Goal: Task Accomplishment & Management: Manage account settings

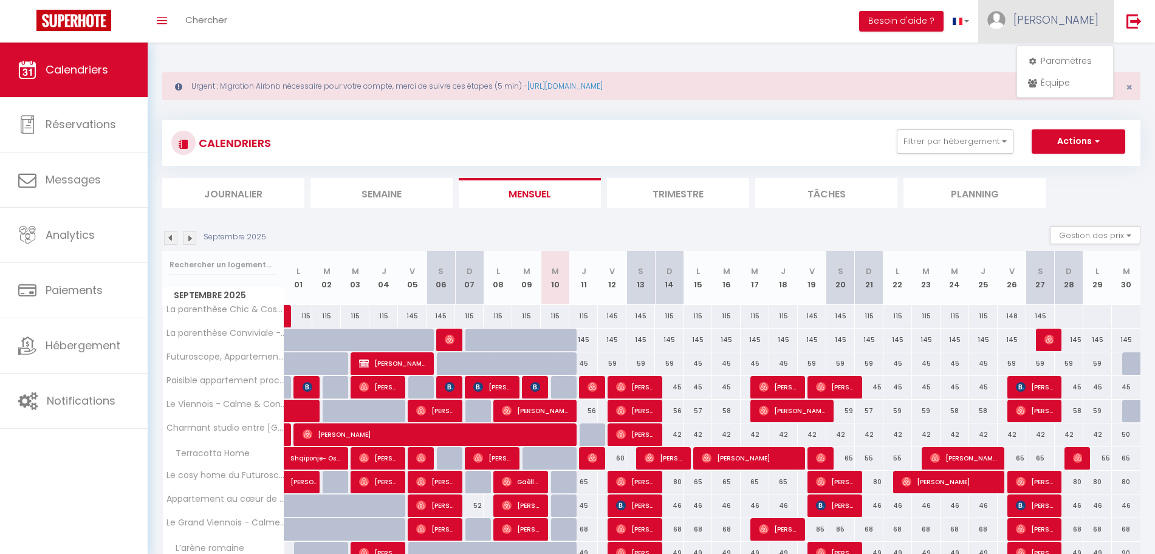
click at [660, 45] on div "Urgent : Migration Airbnb nécessaire pour votre compte, merci de suivre ces éta…" at bounding box center [651, 451] width 1007 height 817
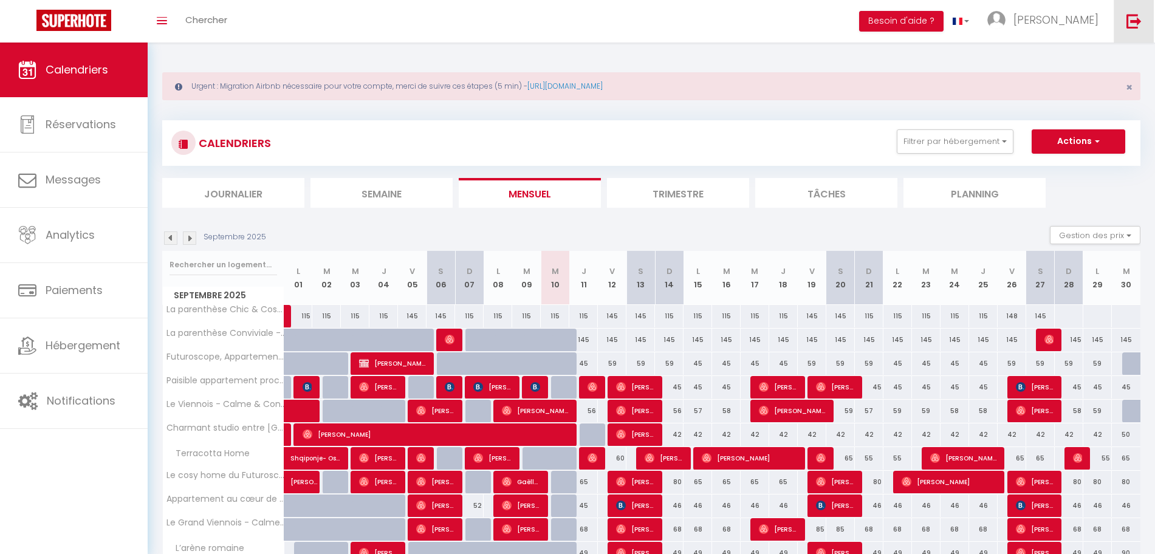
click at [1120, 26] on link at bounding box center [1134, 21] width 40 height 43
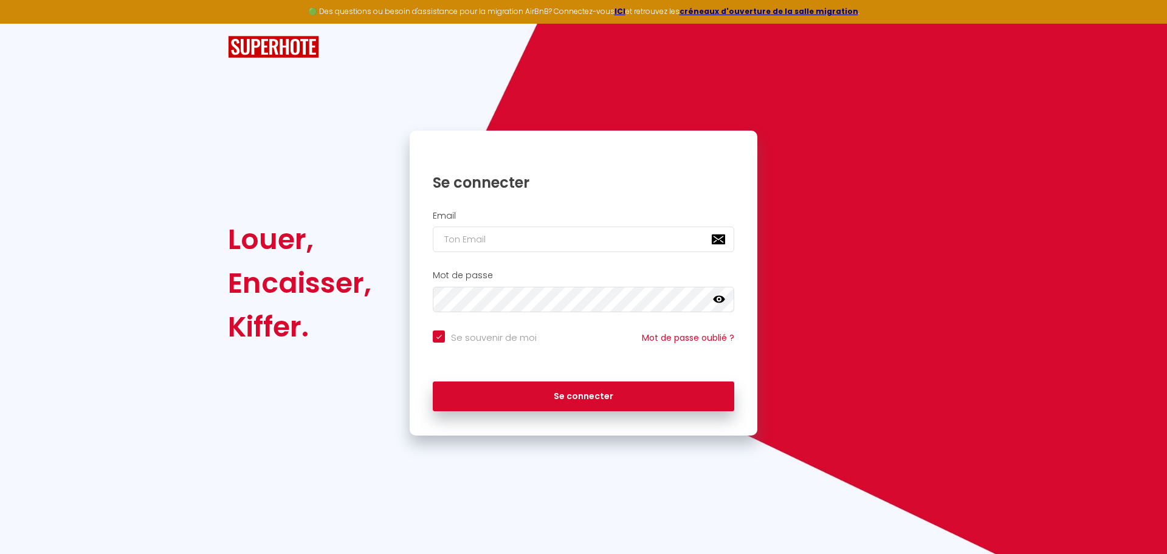
checkbox input "true"
click at [524, 227] on input "email" at bounding box center [583, 240] width 301 height 26
paste input "[EMAIL_ADDRESS][DOMAIN_NAME]"
type input "[EMAIL_ADDRESS][DOMAIN_NAME]"
checkbox input "true"
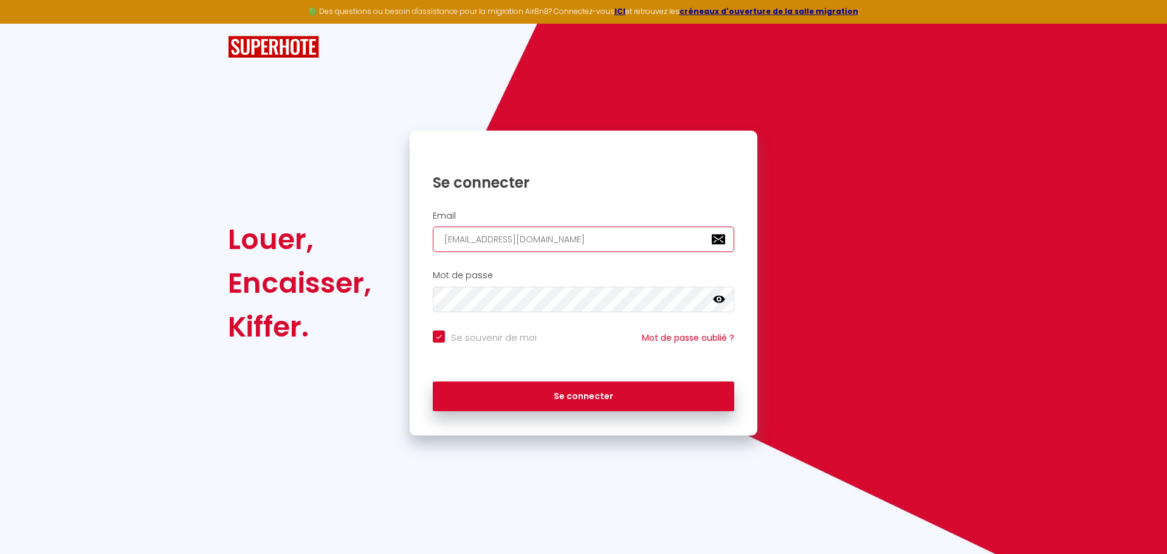
type input "[EMAIL_ADDRESS][DOMAIN_NAME]"
click at [488, 334] on input "Se souvenir de moi" at bounding box center [485, 337] width 104 height 12
checkbox input "false"
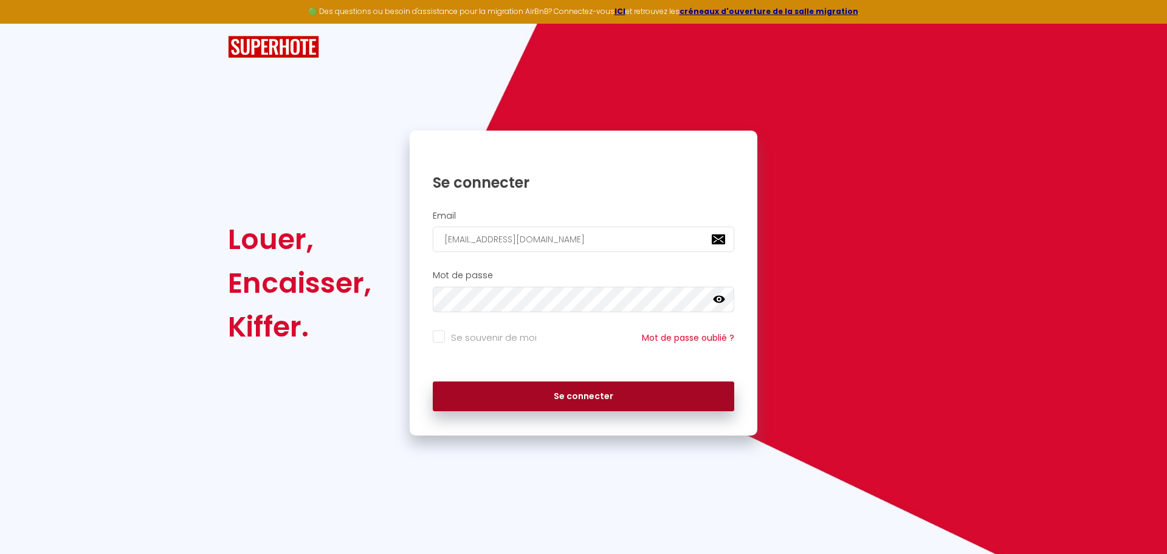
click at [546, 388] on button "Se connecter" at bounding box center [583, 397] width 301 height 30
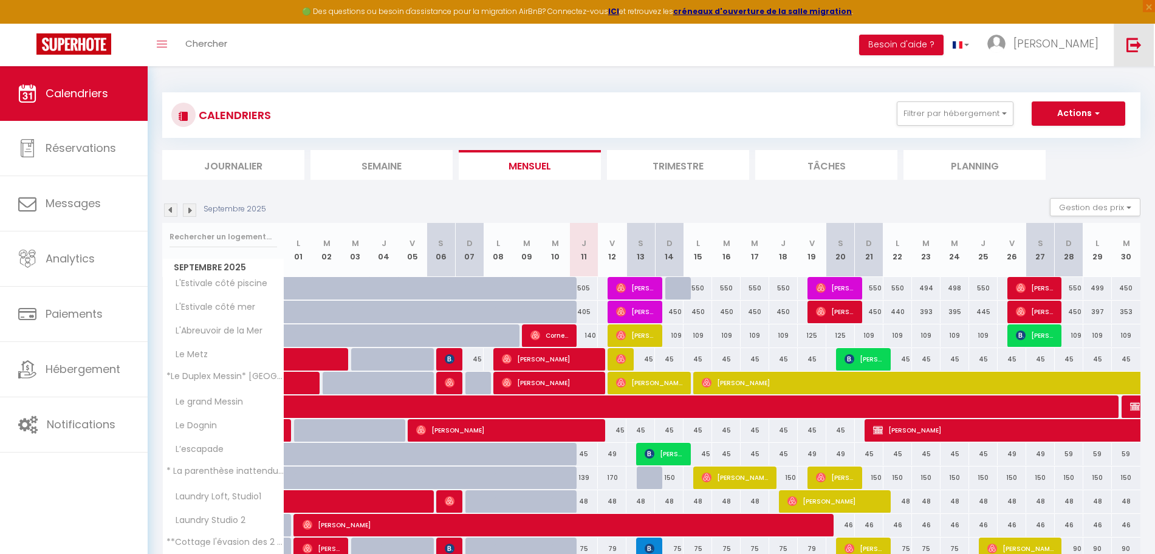
click at [1125, 53] on link at bounding box center [1134, 45] width 40 height 43
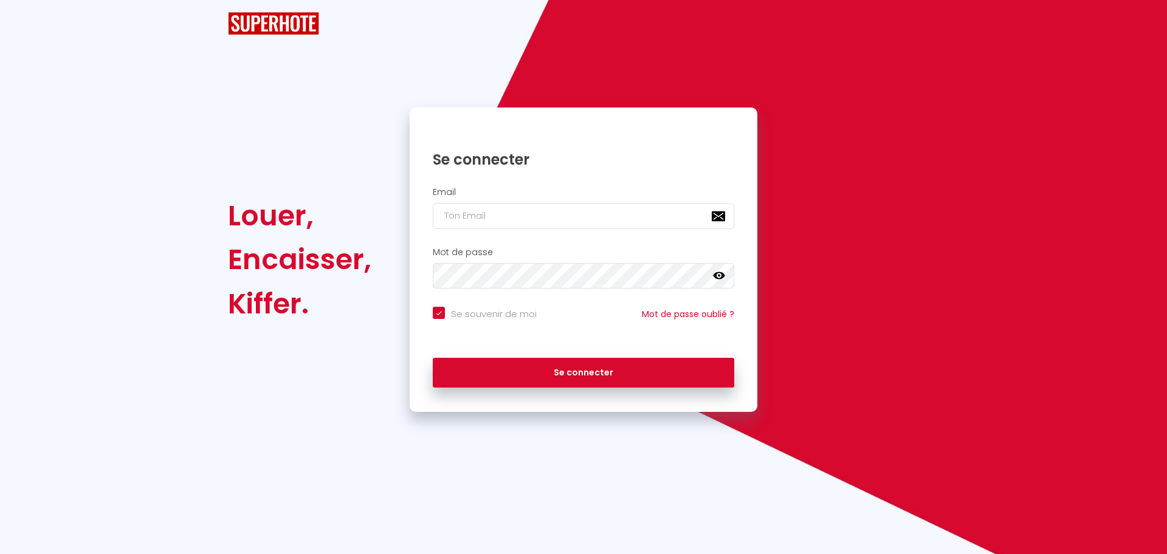
checkbox input "true"
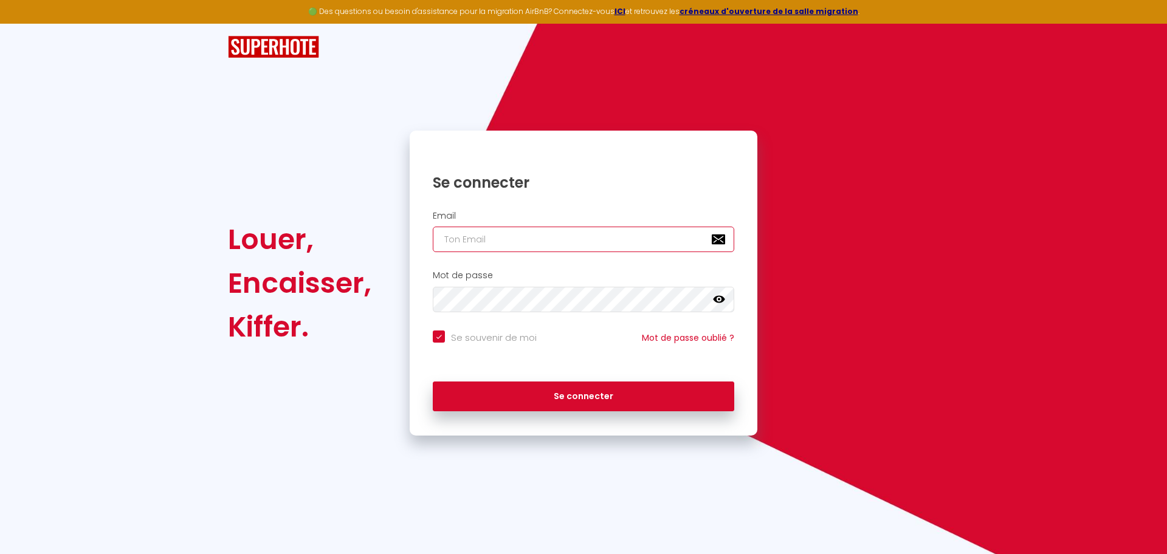
click at [497, 239] on input "email" at bounding box center [583, 240] width 301 height 26
paste input "[EMAIL_ADDRESS][DOMAIN_NAME]"
type input "[EMAIL_ADDRESS][DOMAIN_NAME]"
checkbox input "true"
type input "[EMAIL_ADDRESS][DOMAIN_NAME]"
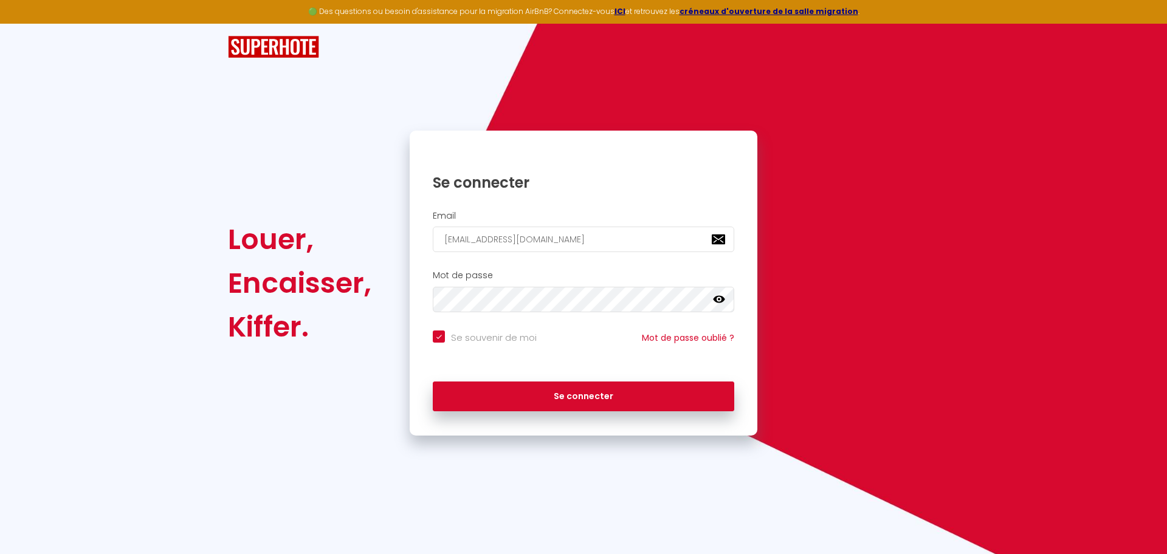
click at [476, 337] on input "Se souvenir de moi" at bounding box center [485, 337] width 104 height 12
checkbox input "false"
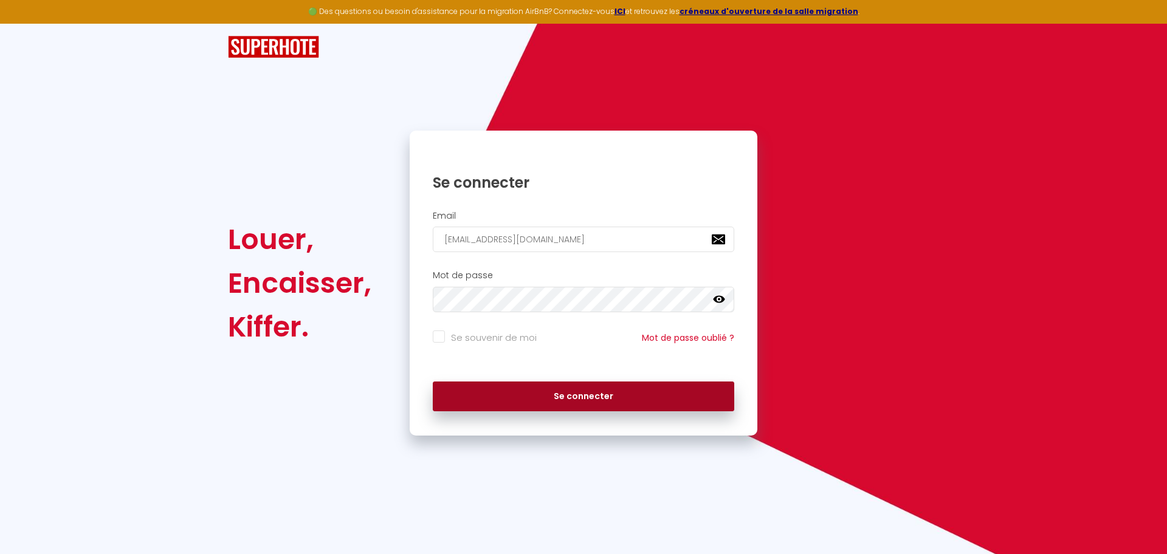
click at [541, 399] on button "Se connecter" at bounding box center [583, 397] width 301 height 30
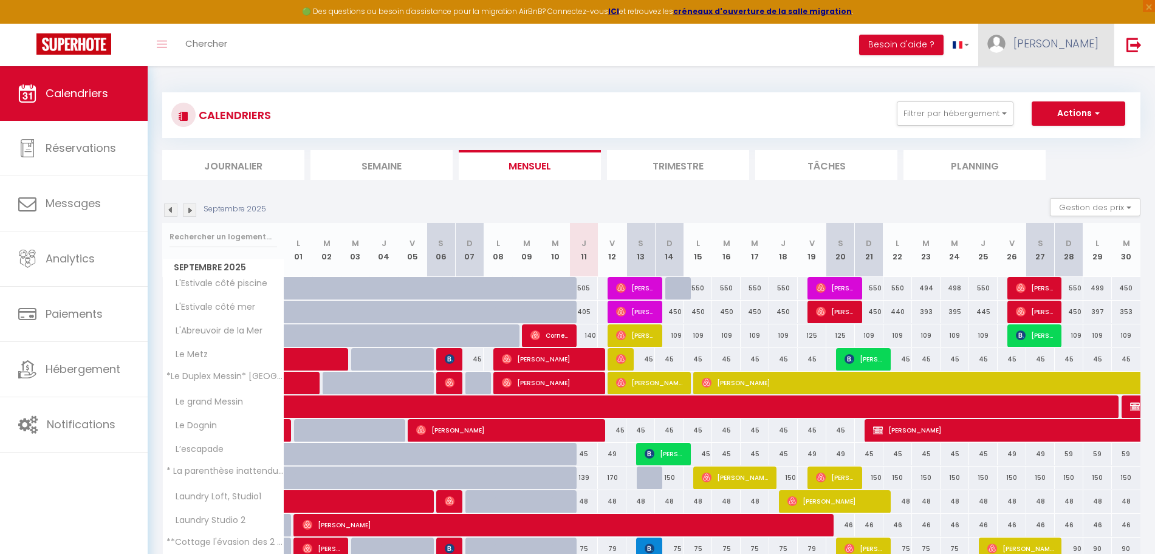
click at [1048, 46] on link "[PERSON_NAME]" at bounding box center [1045, 45] width 135 height 43
click at [925, 103] on button "Filtrer par hébergement" at bounding box center [955, 113] width 117 height 24
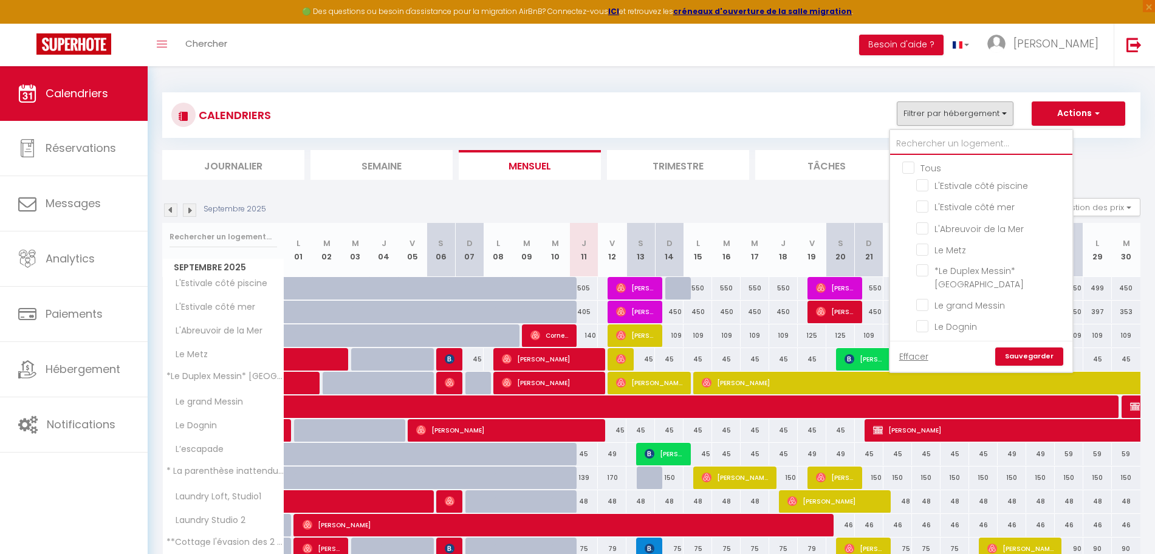
click at [942, 134] on input "text" at bounding box center [981, 144] width 182 height 22
type input "c"
checkbox input "false"
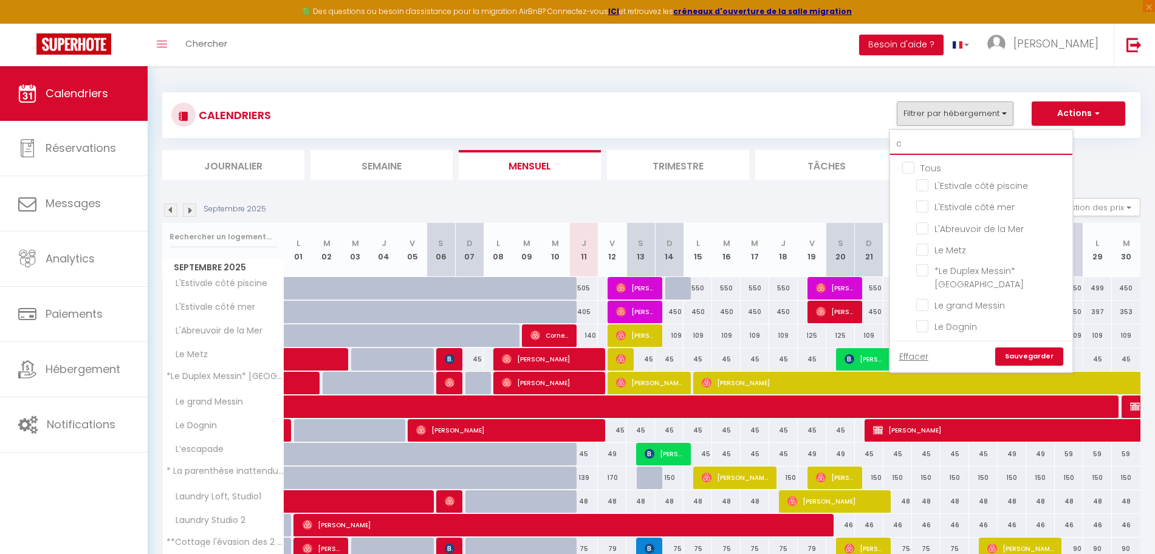
checkbox input "false"
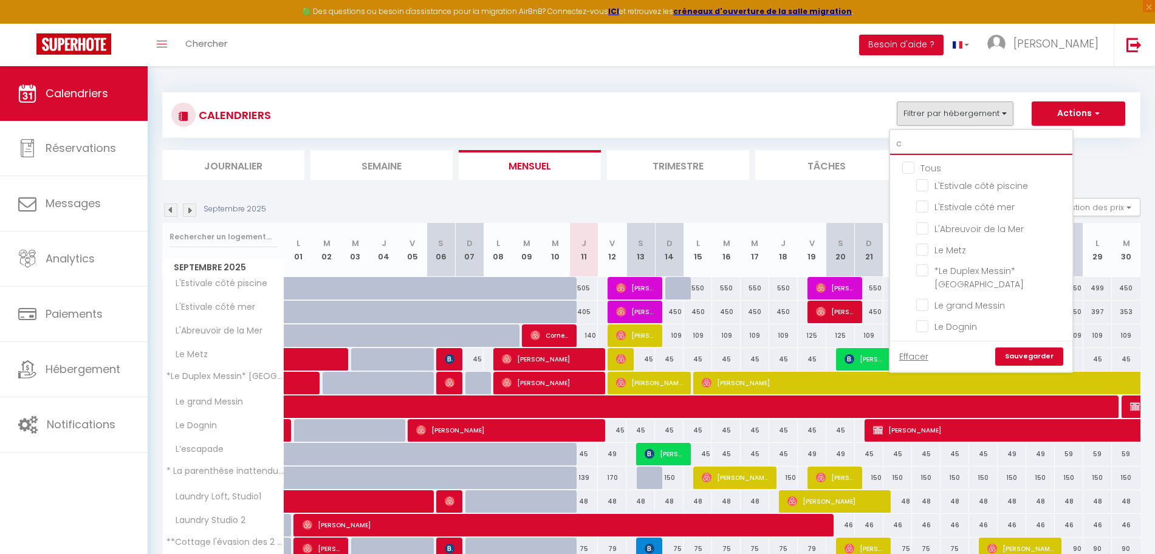
checkbox input "false"
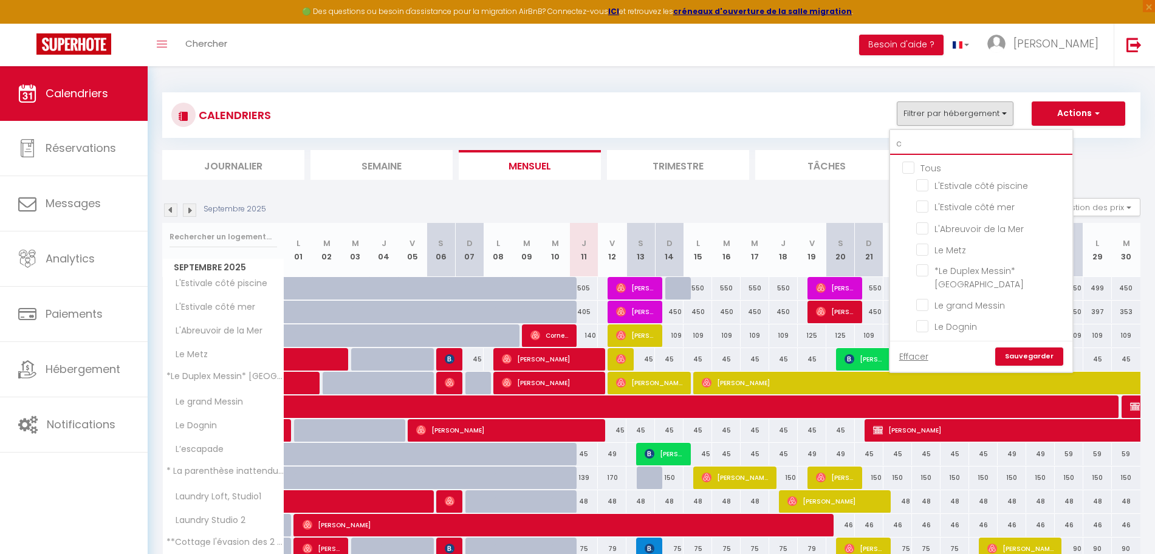
checkbox input "false"
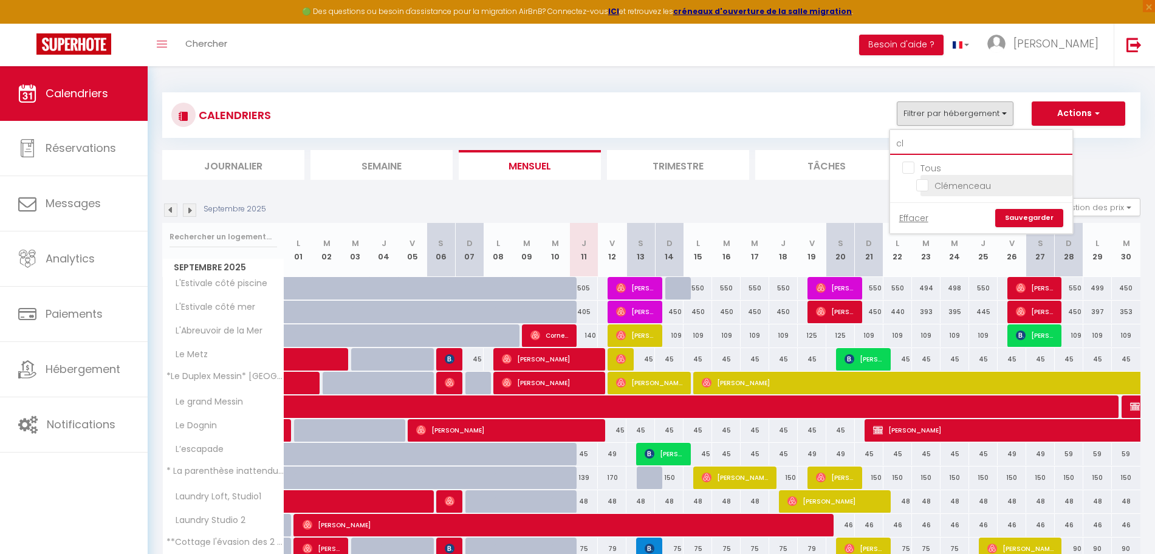
type input "cl"
click at [950, 179] on input "Clémenceau" at bounding box center [992, 185] width 152 height 12
checkbox input "true"
click at [1021, 217] on link "Sauvegarder" at bounding box center [1029, 218] width 68 height 18
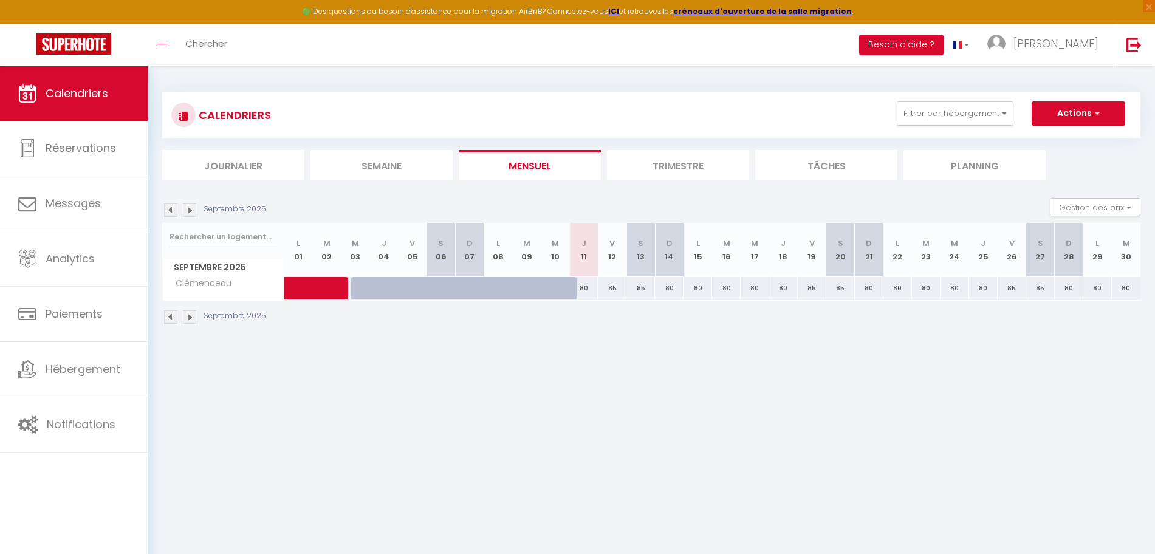
click at [658, 166] on li "Trimestre" at bounding box center [678, 165] width 142 height 30
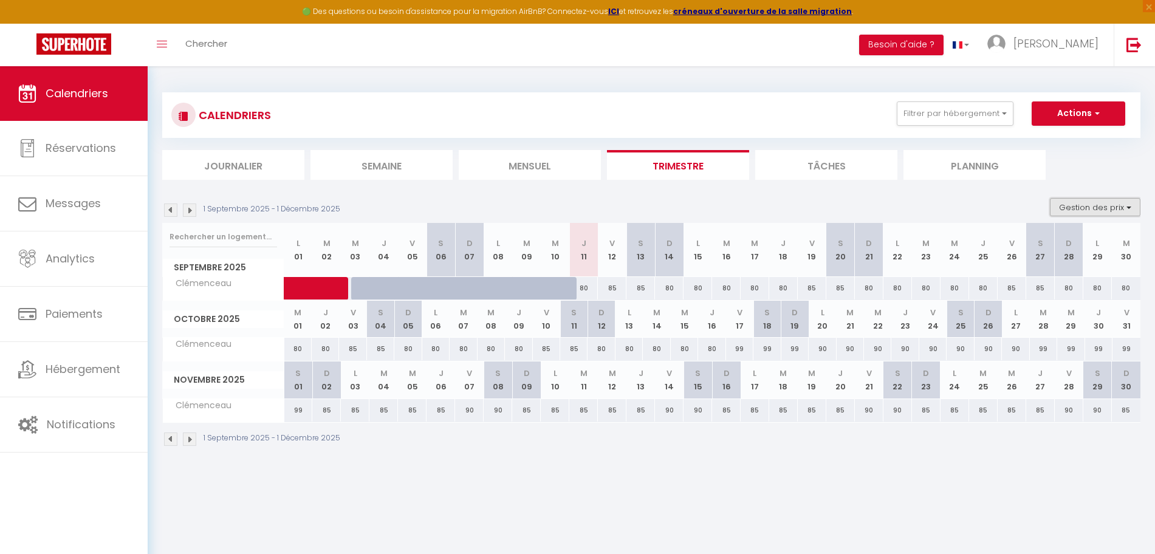
click at [1105, 203] on button "Gestion des prix" at bounding box center [1095, 207] width 91 height 18
click at [1089, 249] on input "Nb Nuits minimum" at bounding box center [1085, 245] width 109 height 12
checkbox input "true"
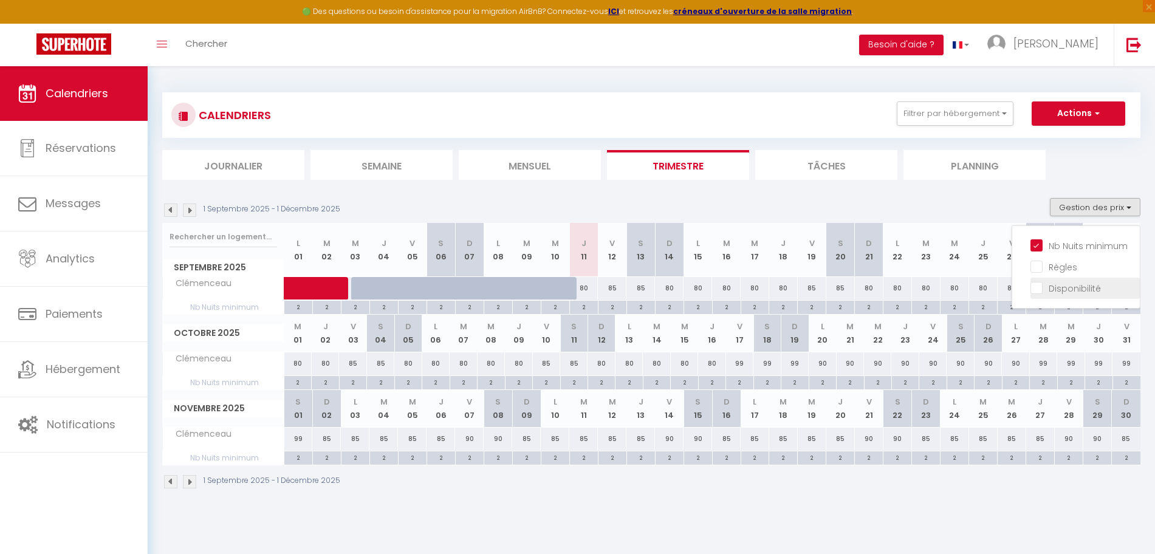
click at [1077, 285] on input "Disponibilité" at bounding box center [1085, 287] width 109 height 12
checkbox input "true"
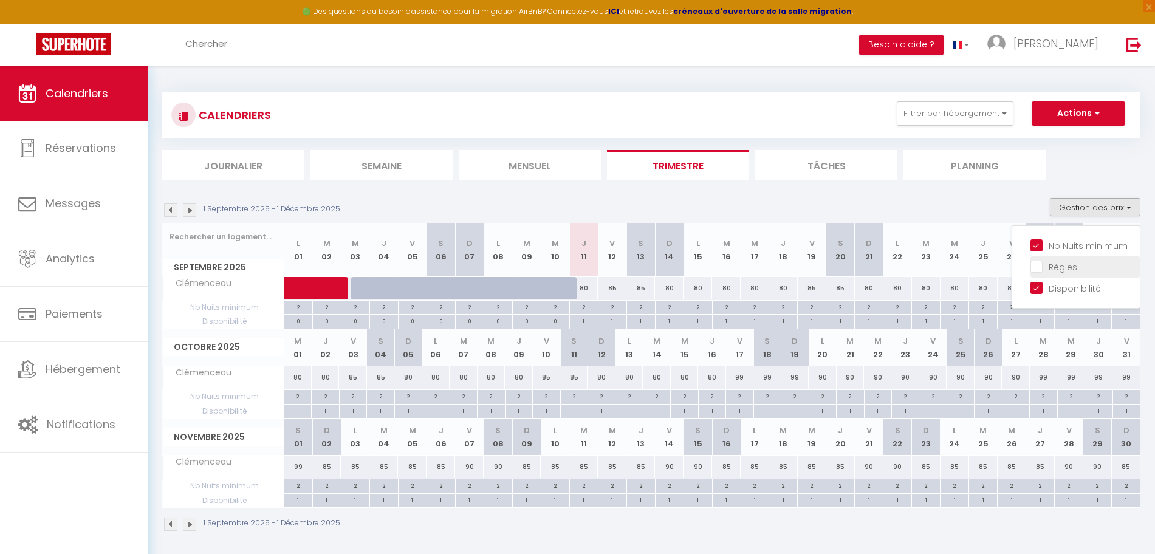
click at [1069, 268] on input "Règles" at bounding box center [1085, 266] width 109 height 12
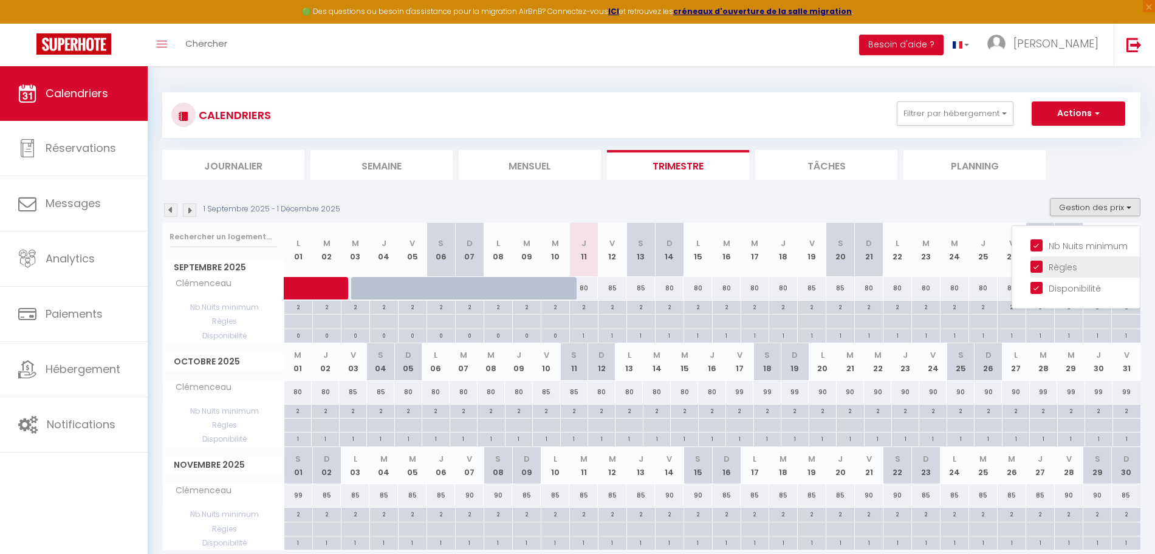
click at [1069, 268] on input "Règles" at bounding box center [1085, 266] width 109 height 12
checkbox input "false"
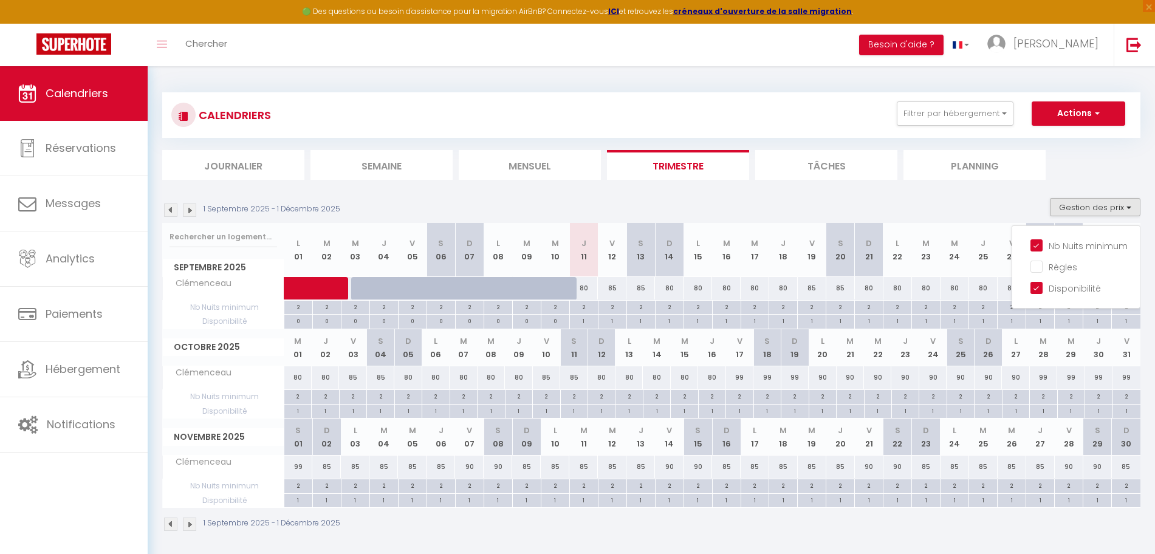
click at [190, 211] on img at bounding box center [189, 210] width 13 height 13
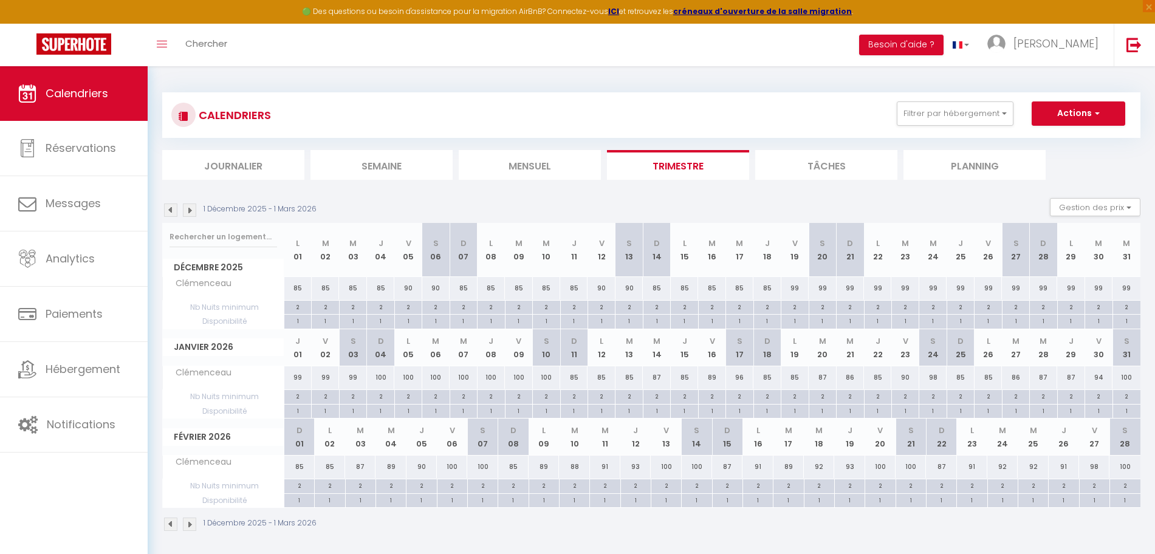
click at [196, 283] on span "Clémenceau" at bounding box center [200, 283] width 70 height 13
copy span "Clémenceau"
click at [1127, 46] on img at bounding box center [1134, 44] width 15 height 15
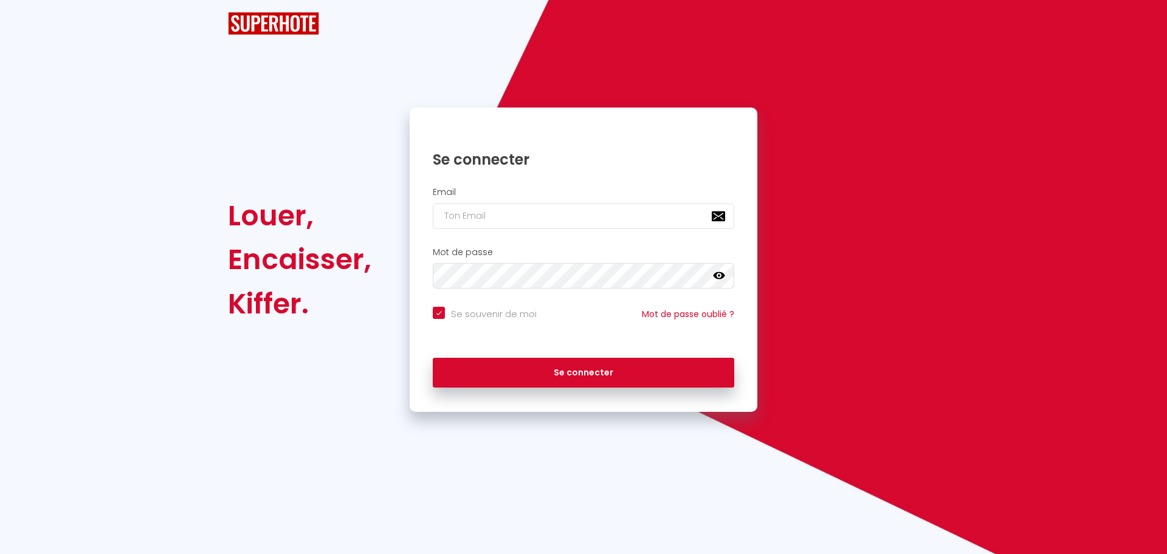
checkbox input "true"
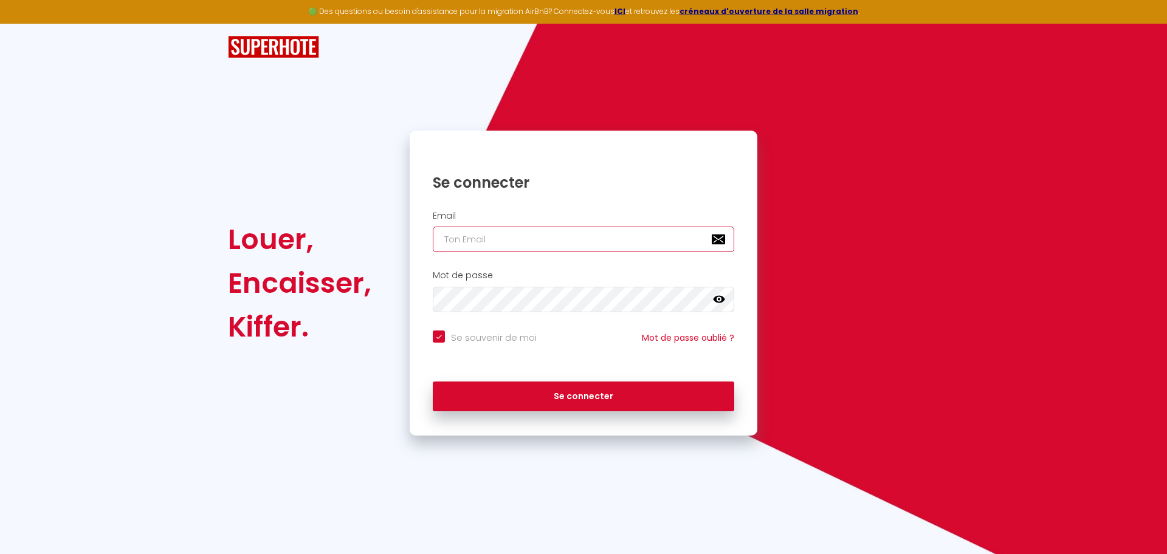
click at [498, 229] on input "email" at bounding box center [583, 240] width 301 height 26
paste input "[EMAIL_ADDRESS][DOMAIN_NAME]"
type input "[EMAIL_ADDRESS][DOMAIN_NAME]"
checkbox input "true"
type input "[EMAIL_ADDRESS][DOMAIN_NAME]"
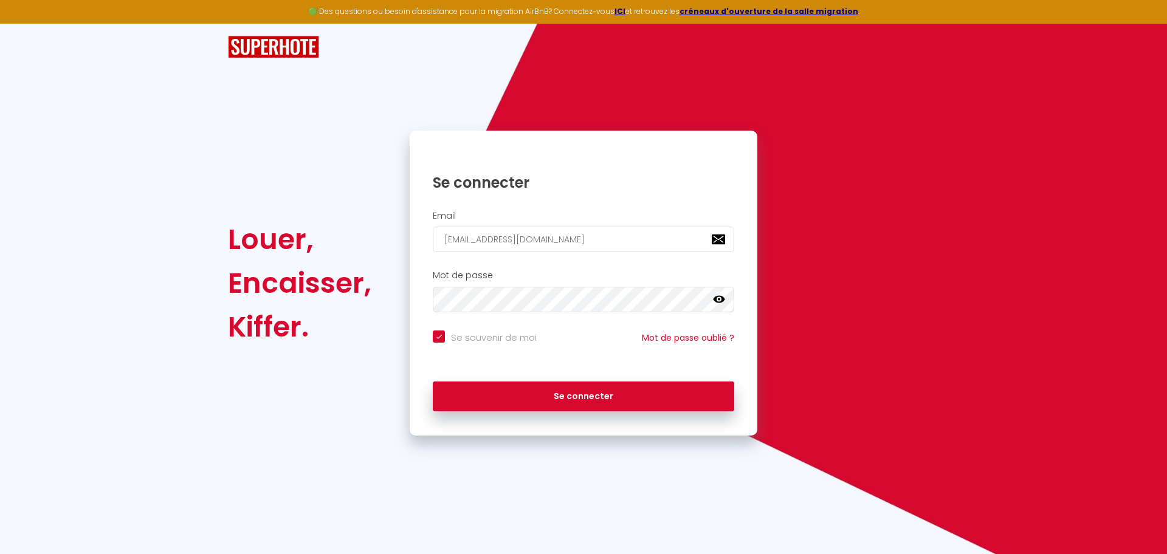
click at [469, 332] on input "Se souvenir de moi" at bounding box center [485, 337] width 104 height 12
checkbox input "false"
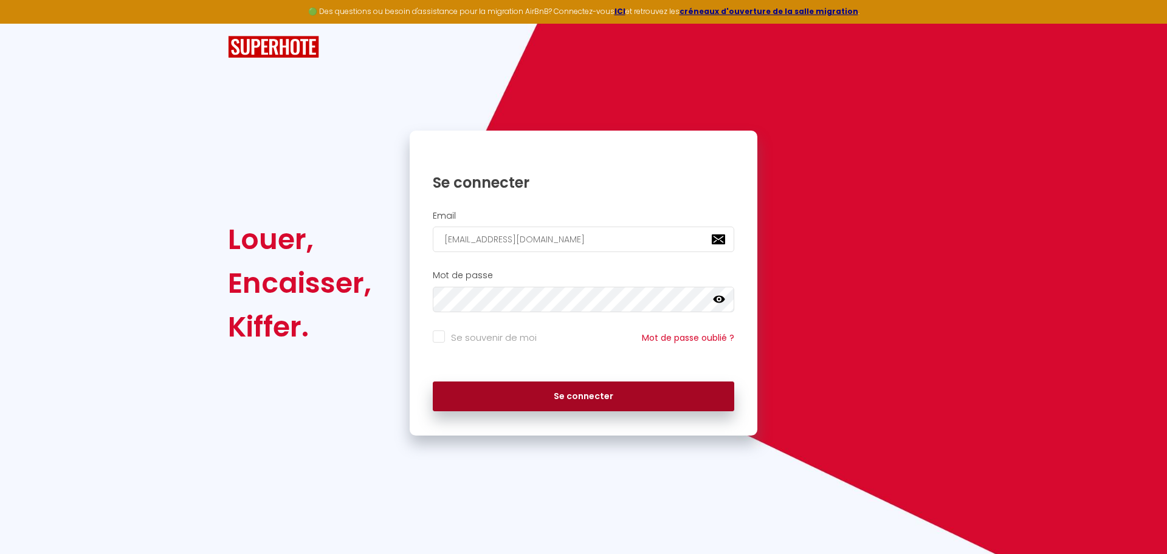
click at [507, 391] on button "Se connecter" at bounding box center [583, 397] width 301 height 30
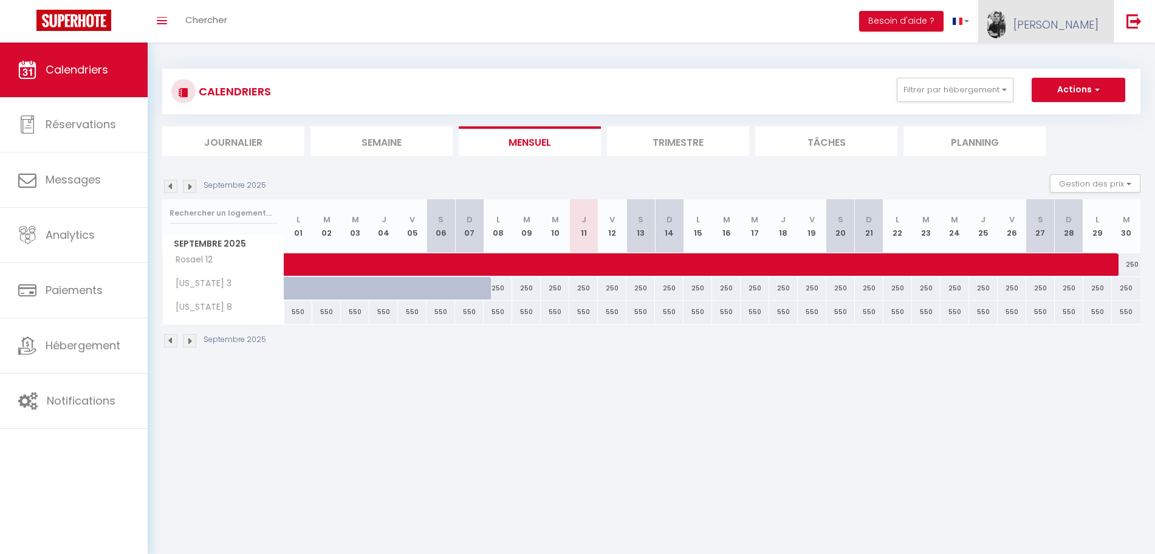
click at [1060, 27] on span "[PERSON_NAME]" at bounding box center [1055, 24] width 85 height 15
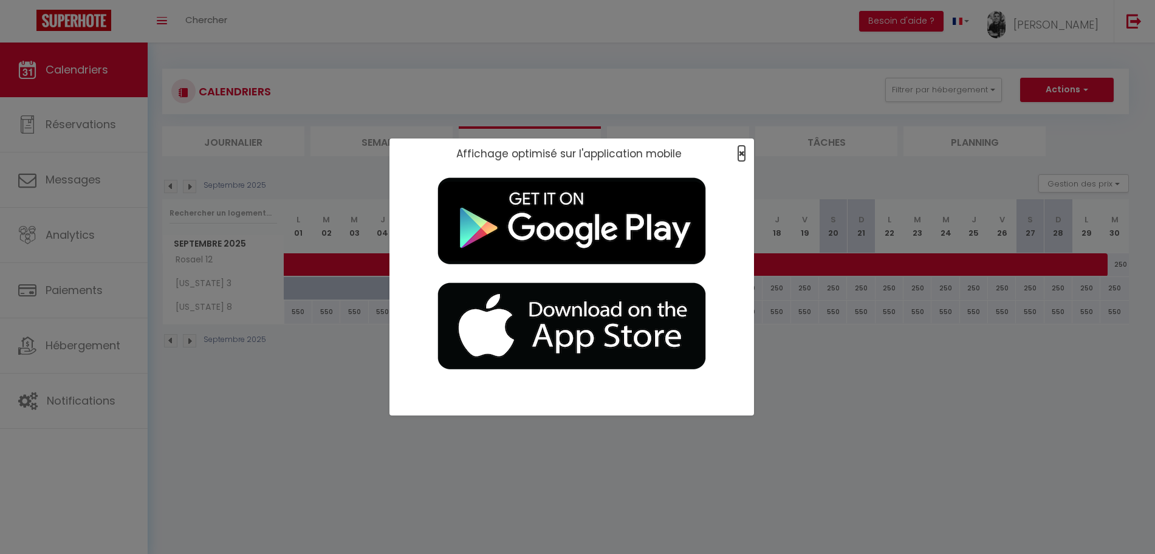
click at [741, 156] on span "×" at bounding box center [741, 153] width 7 height 15
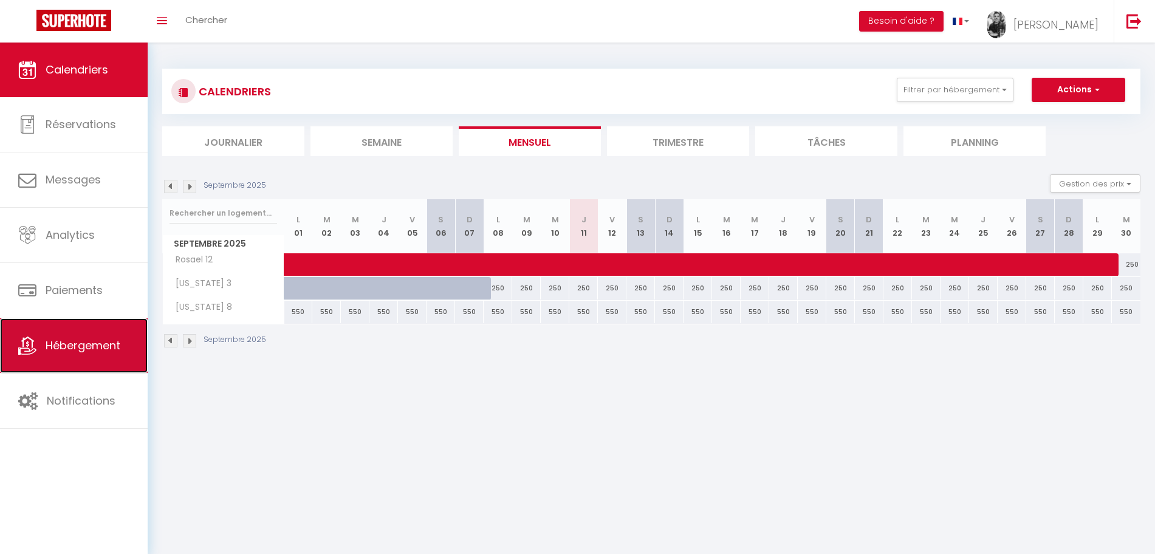
click at [77, 346] on span "Hébergement" at bounding box center [83, 345] width 75 height 15
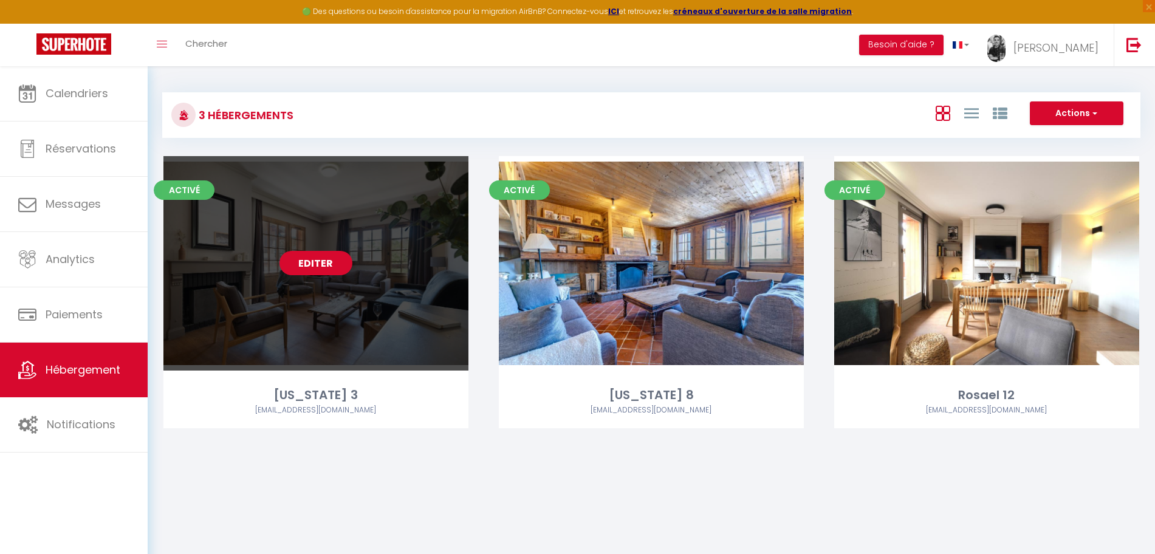
click at [324, 266] on link "Editer" at bounding box center [316, 263] width 73 height 24
click at [317, 257] on link "Editer" at bounding box center [316, 263] width 73 height 24
select select "3"
select select "2"
select select "1"
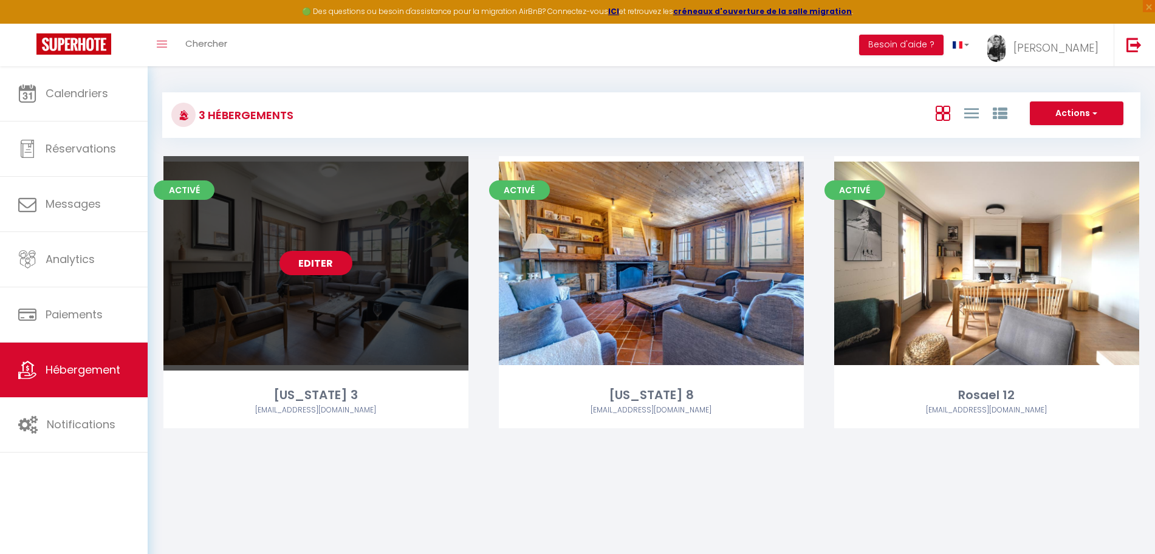
select select "1"
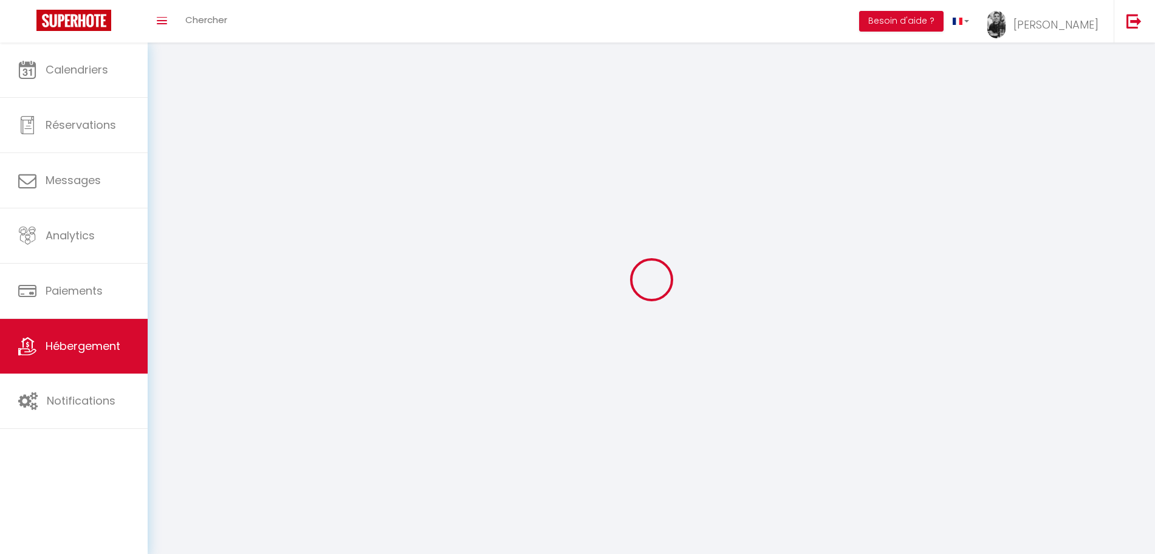
select select
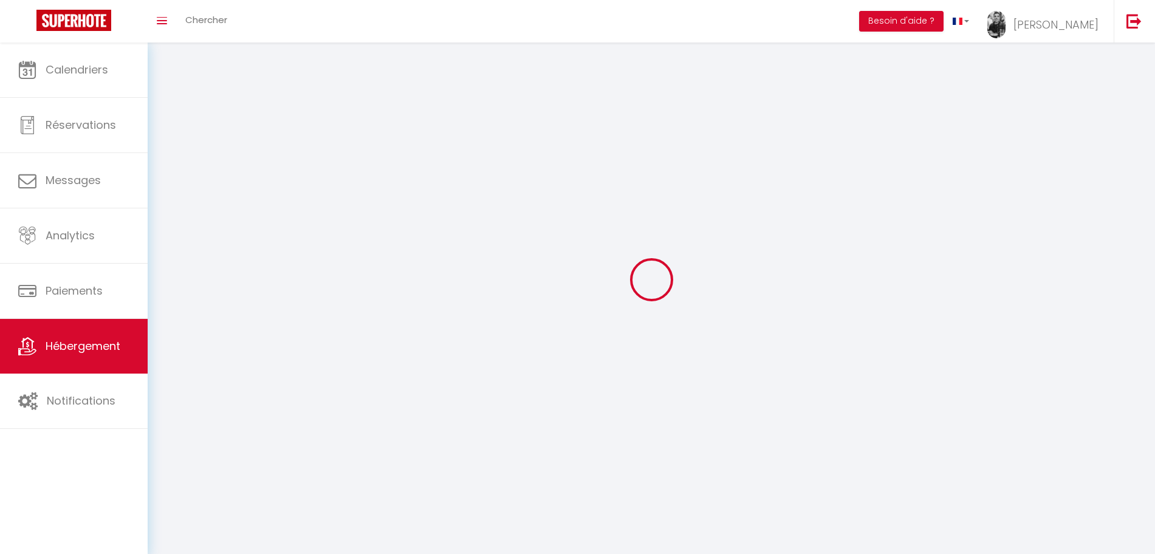
select select
checkbox input "false"
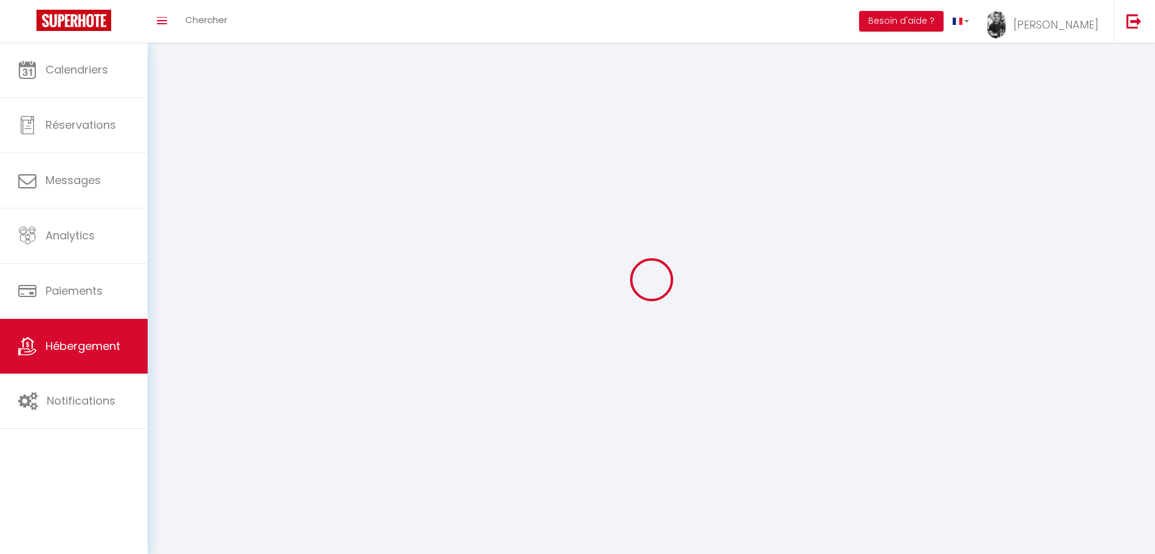
select select
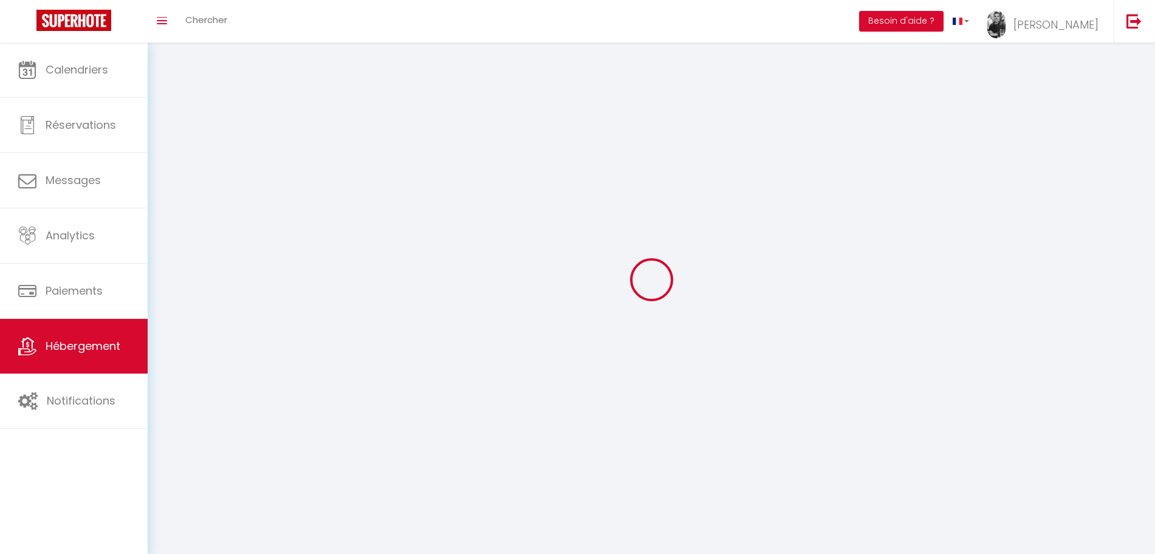
select select
checkbox input "false"
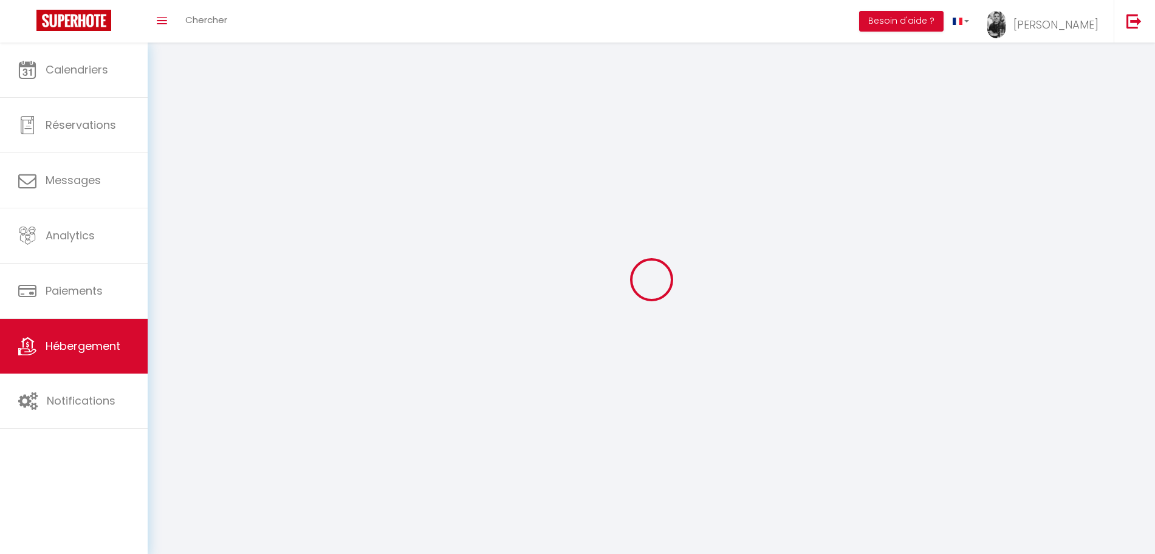
checkbox input "false"
select select
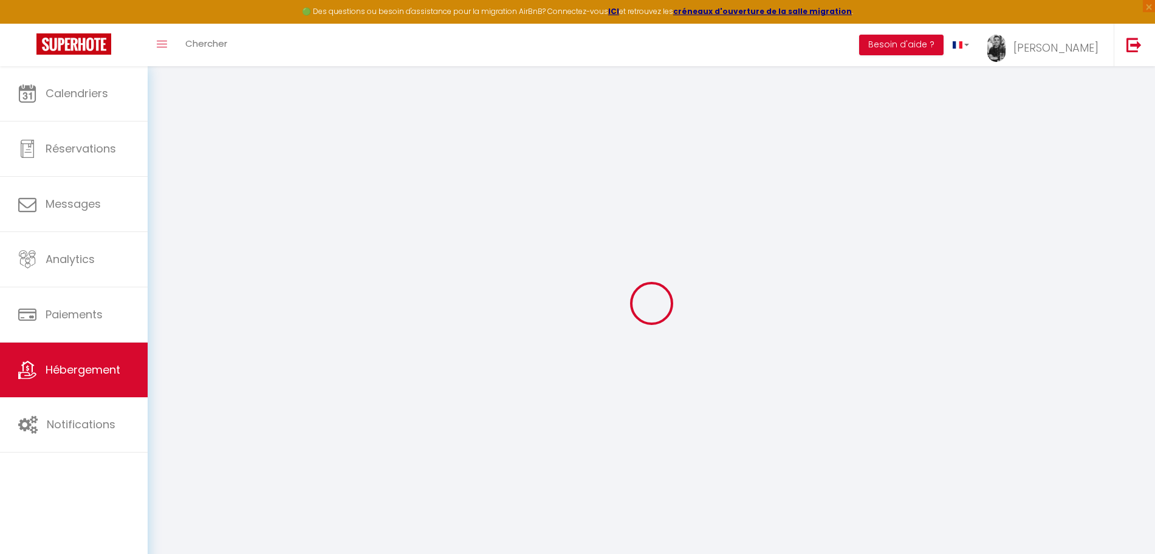
type input "Oups ! Les dates sélectionnées sont indisponibles."
type textarea "Malheureusement les dates sélectionnées sont indisponibles. Nous vous invitons …"
type input "45.2999274"
type input "6.5806885"
checkbox input "true"
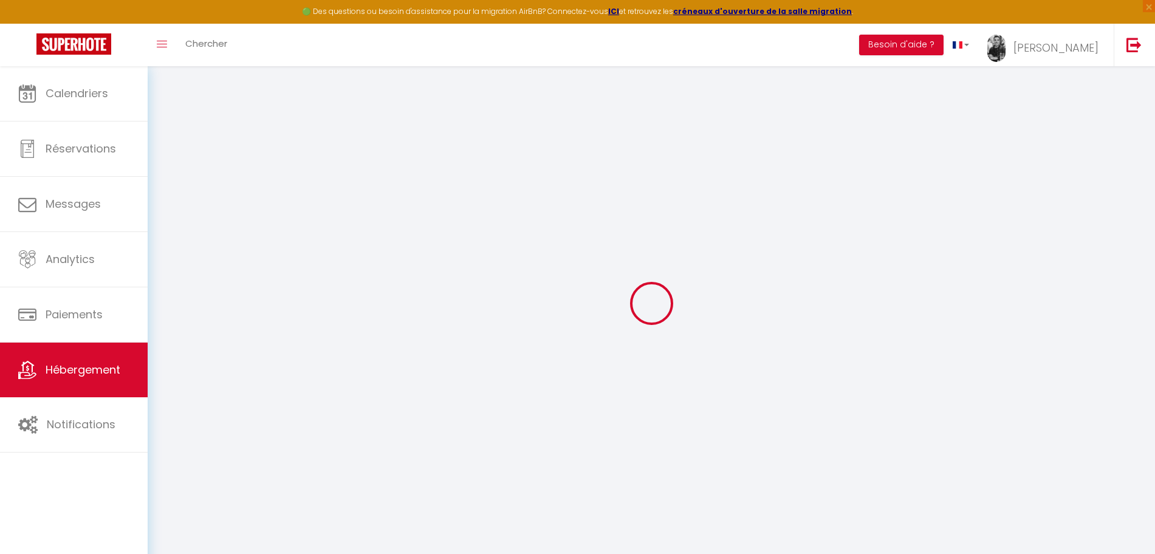
checkbox input "false"
checkbox input "true"
checkbox input "false"
checkbox input "true"
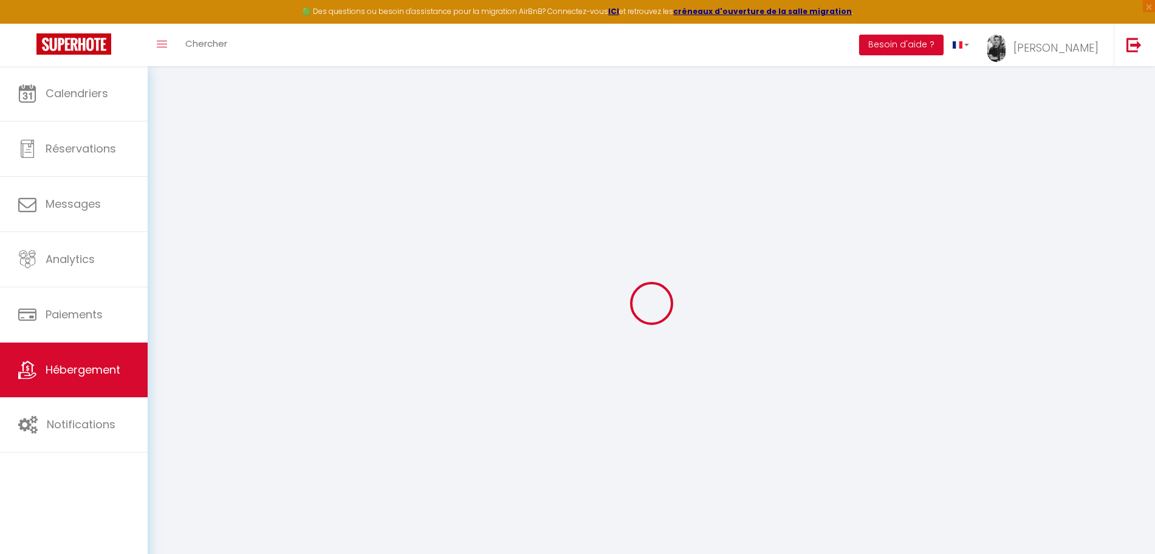
checkbox input "true"
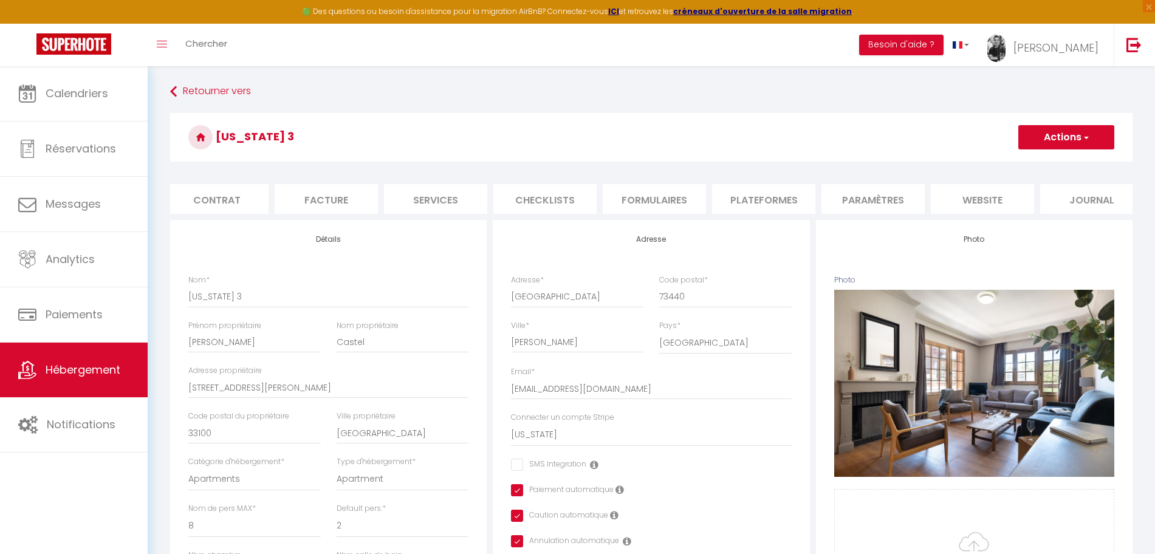
scroll to position [0, 131]
click at [972, 205] on li "website" at bounding box center [965, 199] width 103 height 30
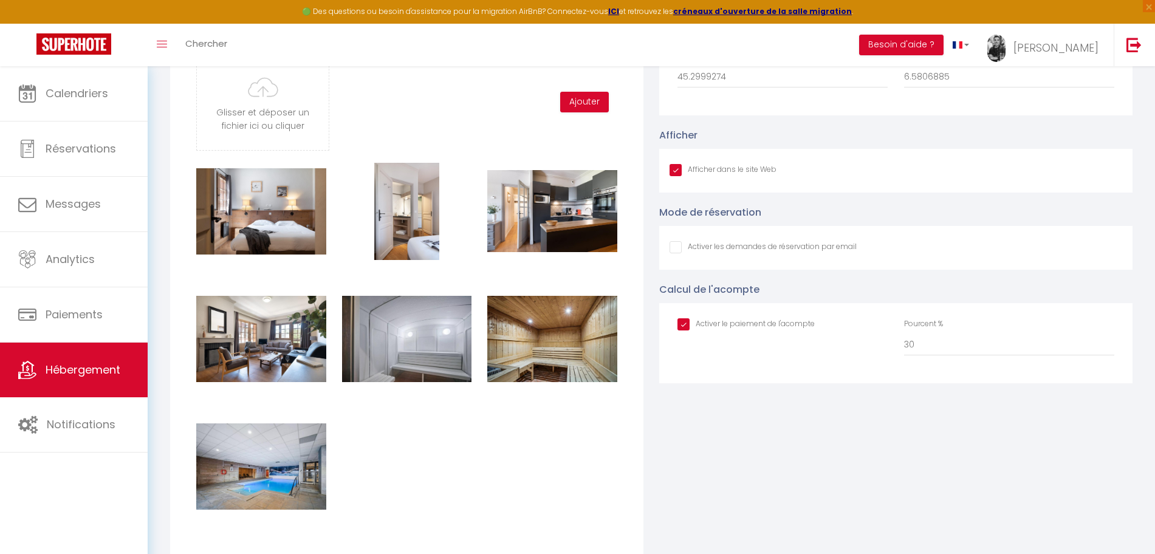
scroll to position [1519, 0]
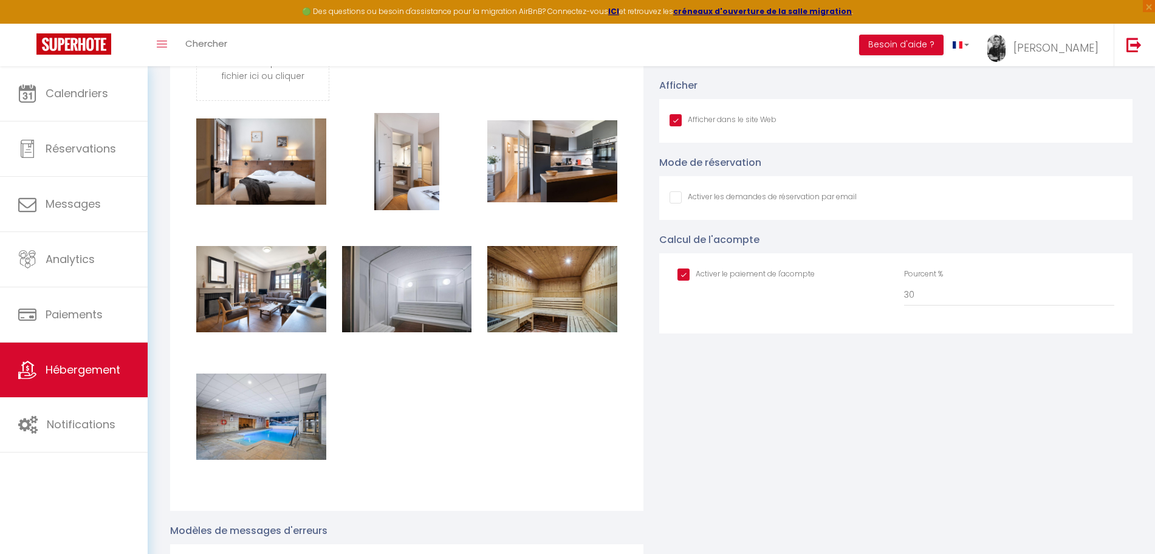
click at [727, 205] on label "Activer les demandes de réservation par email" at bounding box center [769, 197] width 175 height 13
click at [0, 0] on input "Afficher dans le site Web" at bounding box center [0, 0] width 0 height 0
click at [745, 204] on input "Afficher dans le site Web" at bounding box center [763, 197] width 187 height 12
checkbox input "true"
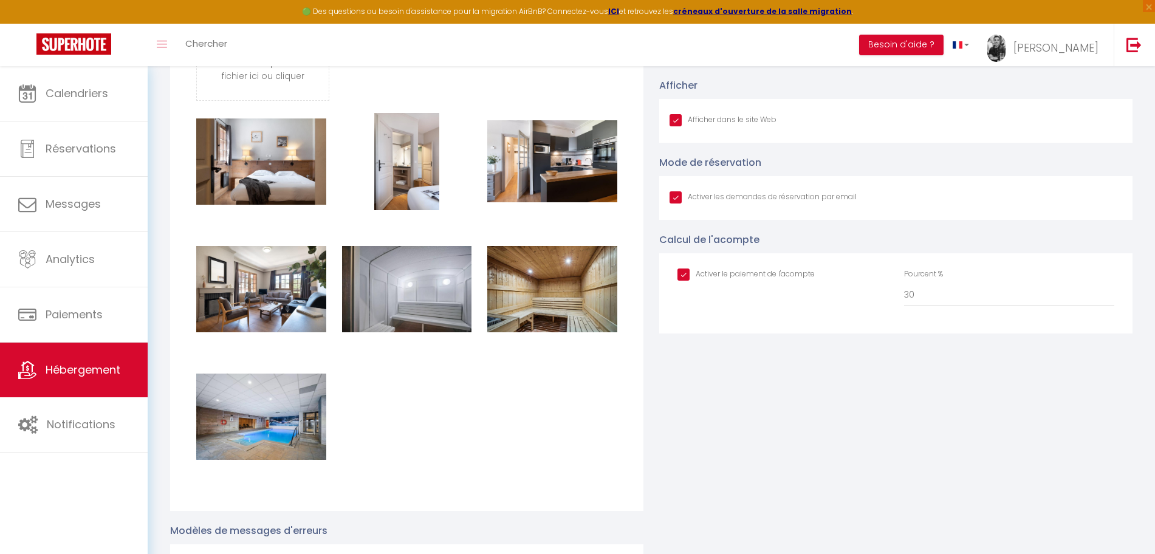
checkbox input "true"
click at [760, 204] on input "Afficher dans le site Web" at bounding box center [763, 197] width 187 height 12
checkbox input "false"
checkbox input "true"
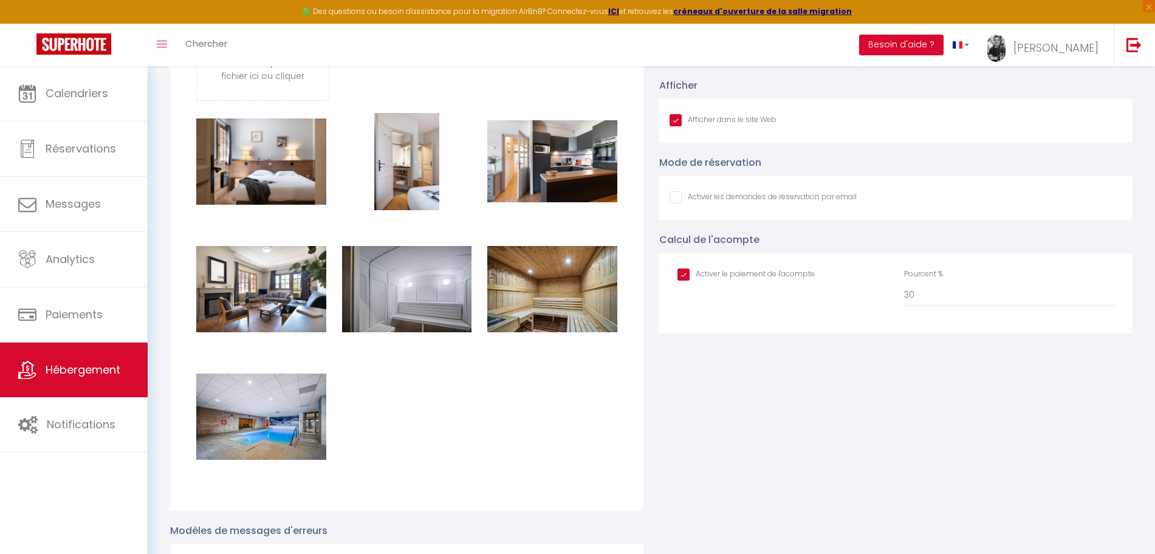
click at [792, 205] on label "Activer les demandes de réservation par email" at bounding box center [769, 197] width 175 height 13
click at [0, 0] on input "Afficher dans le site Web" at bounding box center [0, 0] width 0 height 0
click at [793, 204] on input "Afficher dans le site Web" at bounding box center [763, 197] width 187 height 12
checkbox input "true"
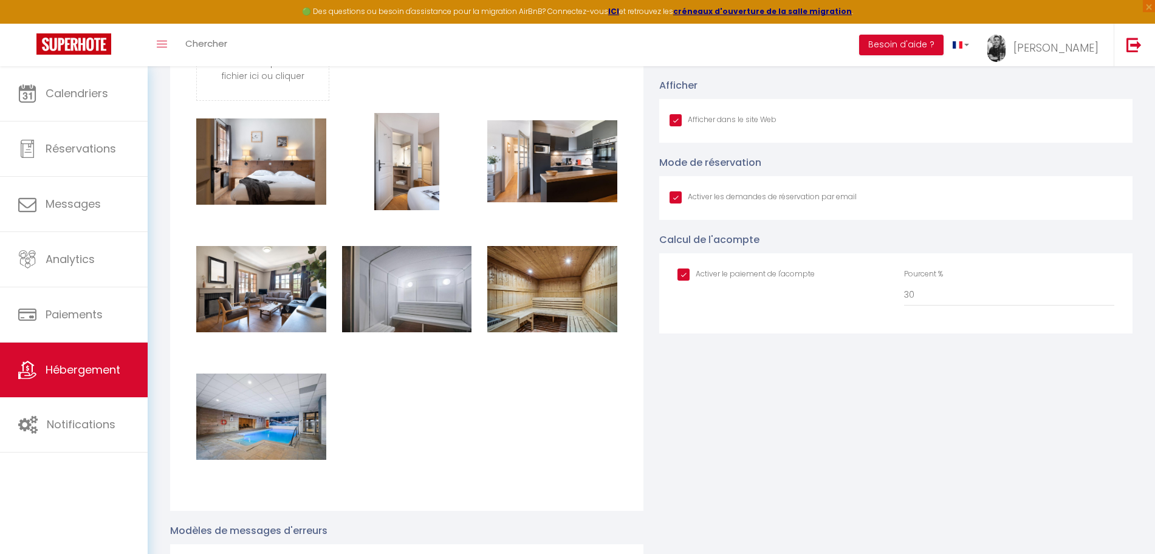
checkbox input "true"
click at [793, 204] on input "Afficher dans le site Web" at bounding box center [763, 197] width 187 height 12
checkbox input "false"
checkbox input "true"
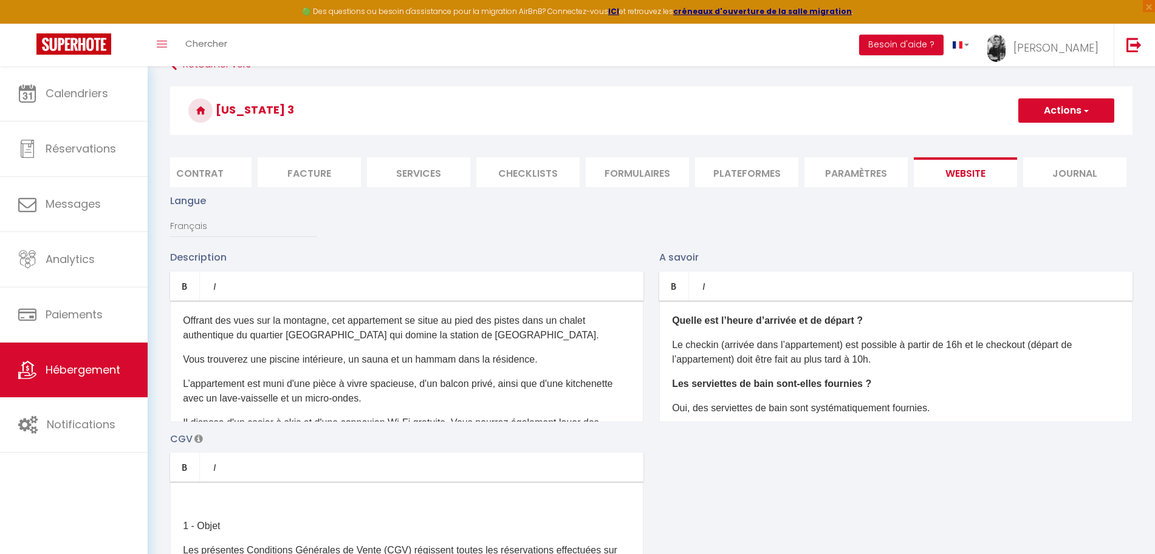
scroll to position [0, 0]
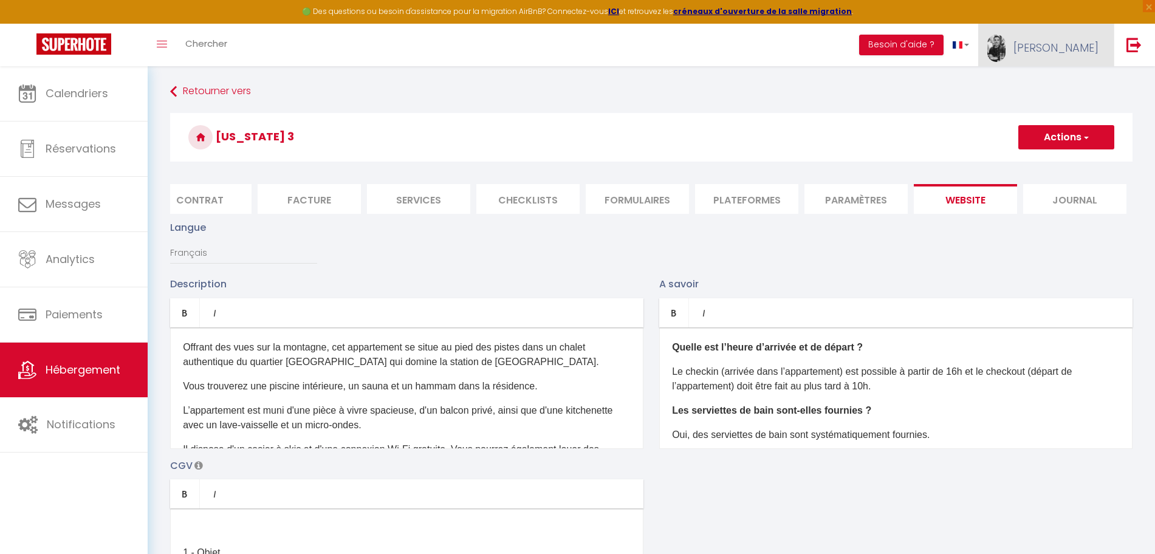
click at [1091, 52] on span "[PERSON_NAME]" at bounding box center [1055, 47] width 85 height 15
click at [1072, 76] on link "Paramètres" at bounding box center [1065, 84] width 90 height 21
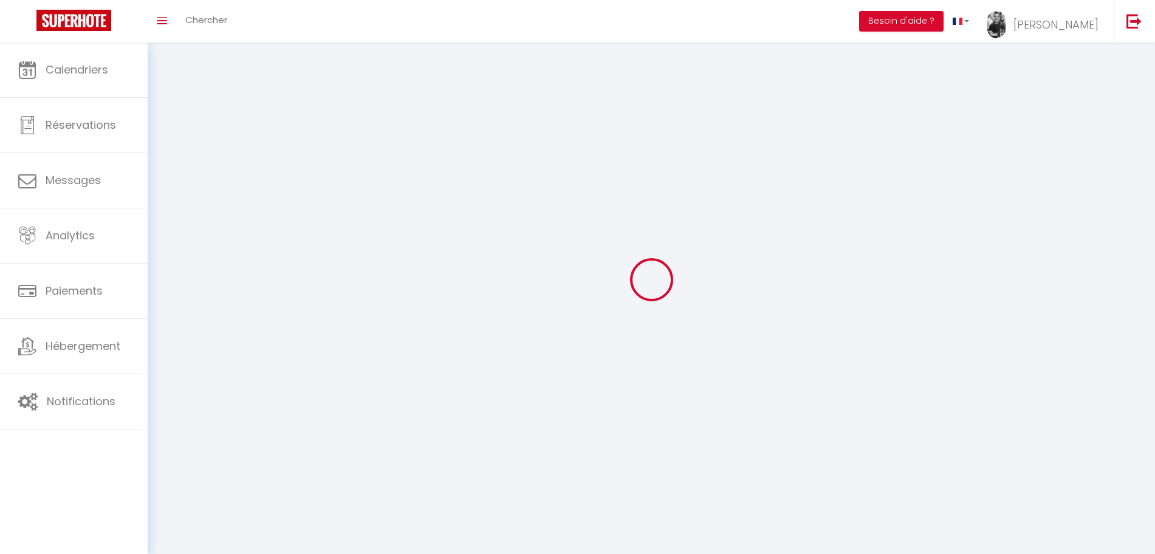
type input "[PERSON_NAME]"
type input "Castel"
type input "0688315264"
type input "[STREET_ADDRESS][PERSON_NAME]"
type input "33100"
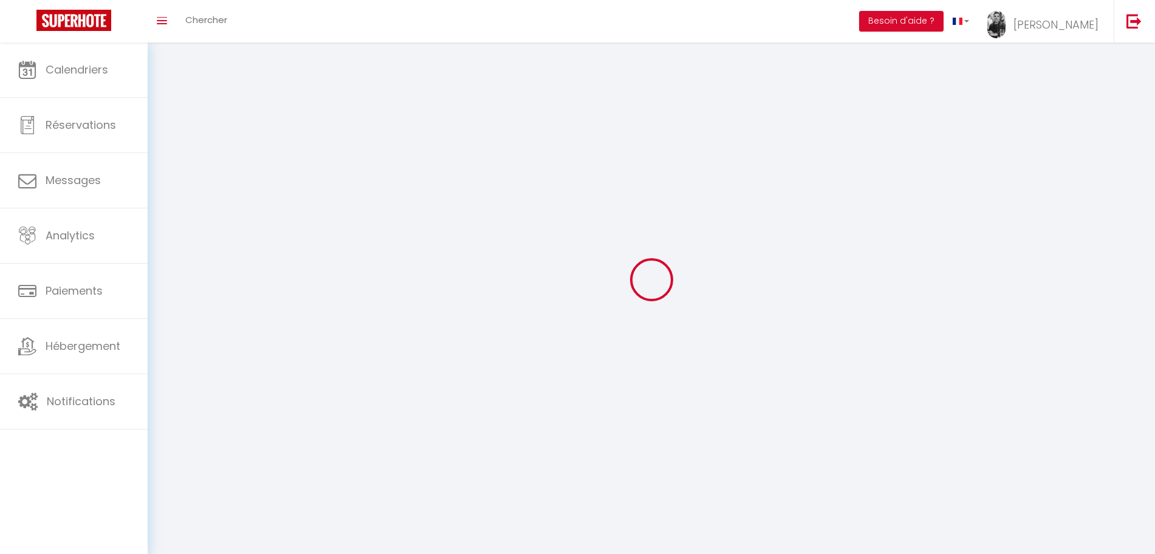
type input "[GEOGRAPHIC_DATA]"
type input "gRvGgOo1B3EAyElm6OeJx98s7"
type input "x77YdClwrrov37zRY9cJYlHN8"
select select "28"
type input "gRvGgOo1B3EAyElm6OeJx98s7"
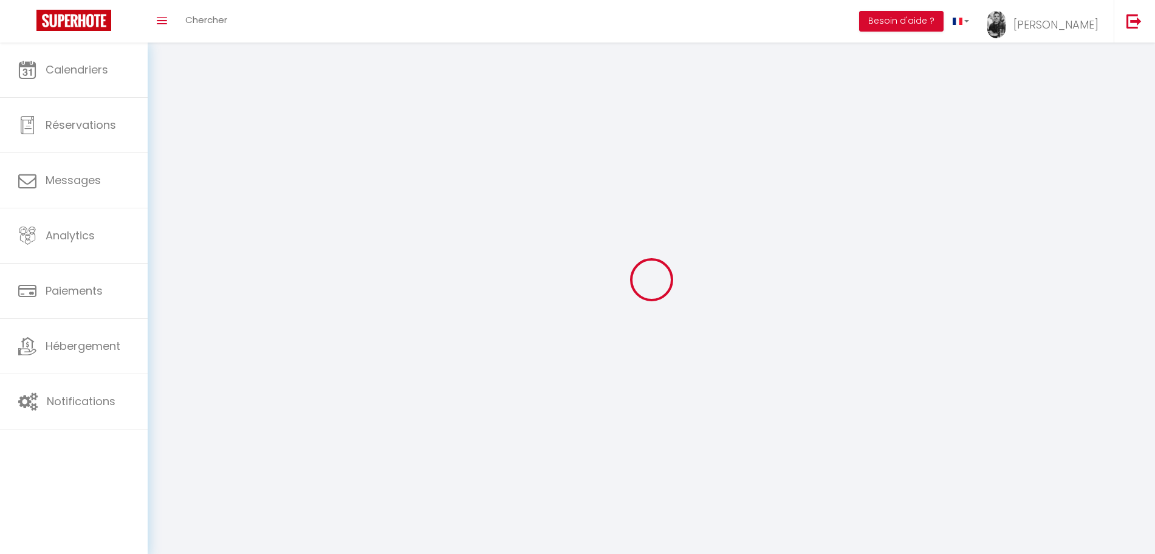
type input "x77YdClwrrov37zRY9cJYlHN8"
type input "[URL][DOMAIN_NAME]"
select select "fr"
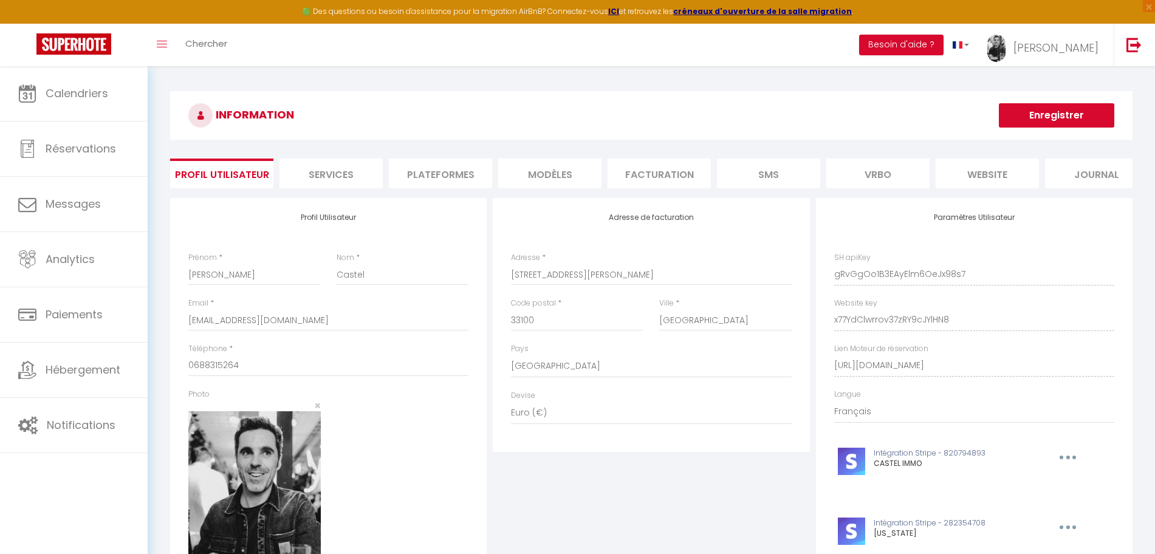
click at [354, 174] on li "Services" at bounding box center [331, 174] width 103 height 30
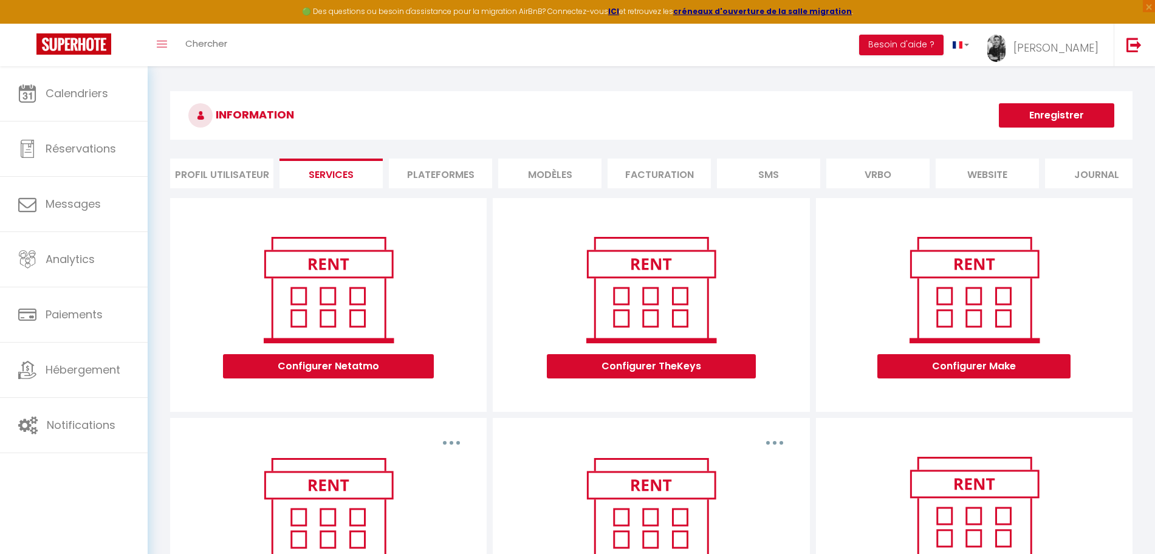
click at [257, 174] on li "Profil Utilisateur" at bounding box center [221, 174] width 103 height 30
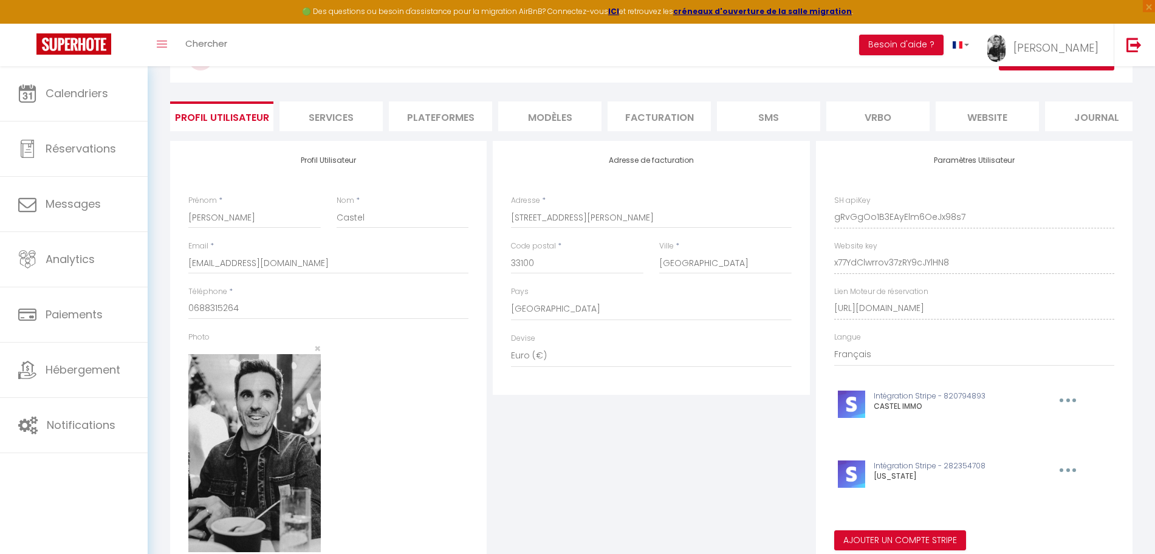
scroll to position [159, 0]
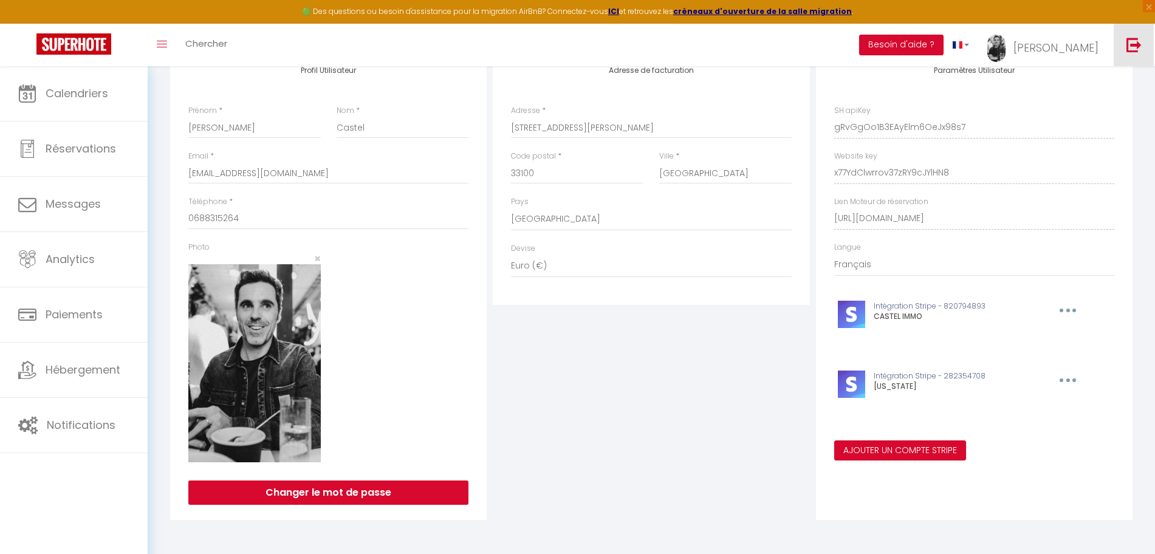
click at [1137, 49] on img at bounding box center [1134, 44] width 15 height 15
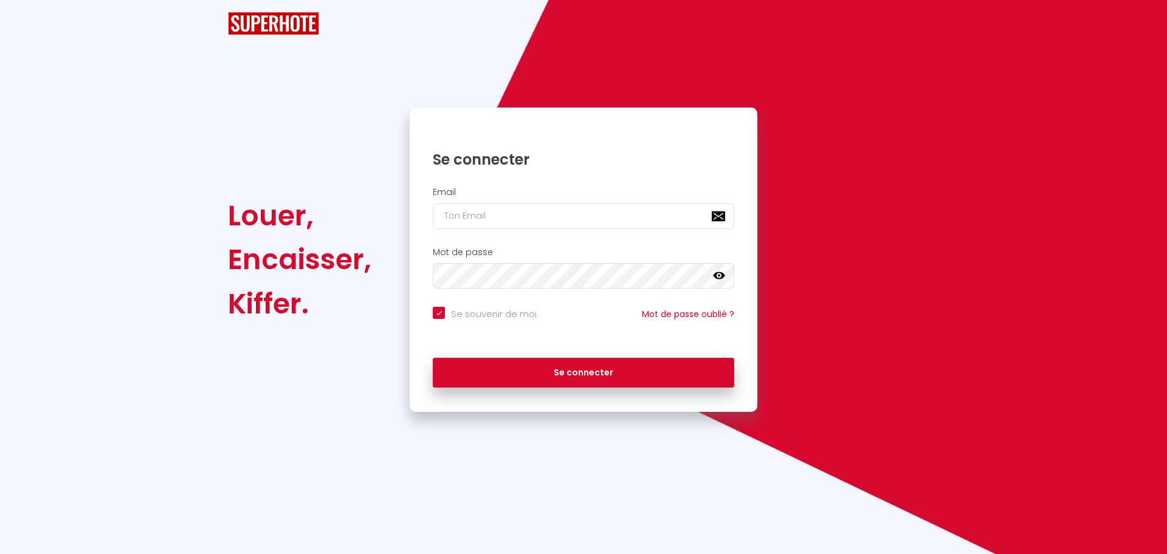
checkbox input "true"
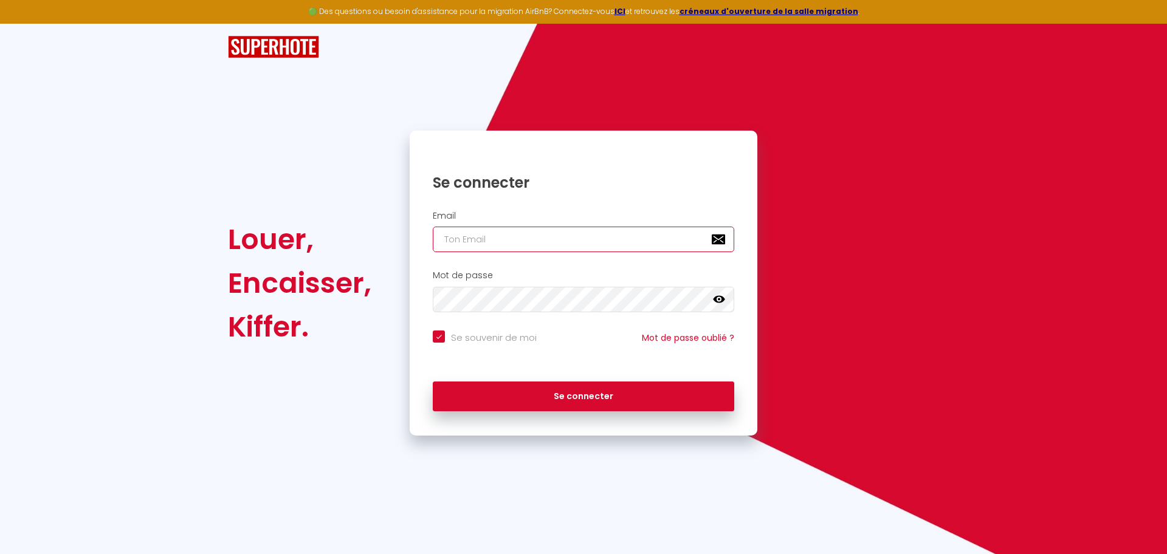
click at [478, 236] on input "email" at bounding box center [583, 240] width 301 height 26
paste input "[EMAIL_ADDRESS][DOMAIN_NAME]"
type input "[EMAIL_ADDRESS][DOMAIN_NAME]"
checkbox input "true"
type input "[EMAIL_ADDRESS][DOMAIN_NAME]"
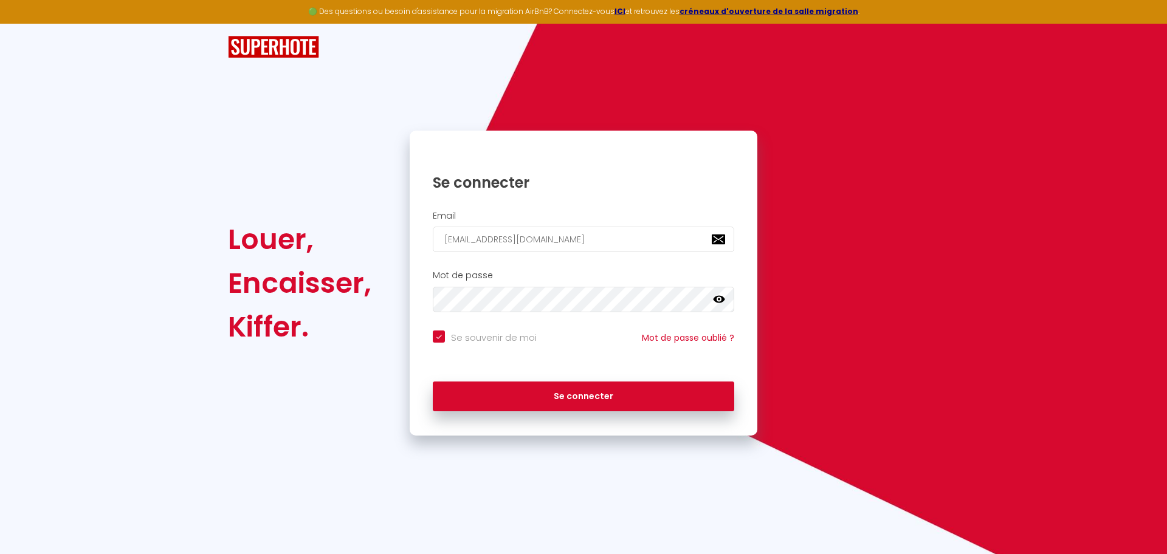
drag, startPoint x: 492, startPoint y: 344, endPoint x: 492, endPoint y: 337, distance: 6.7
click at [492, 343] on label "Se souvenir de moi" at bounding box center [491, 338] width 92 height 15
click at [492, 343] on input "Se souvenir de moi" at bounding box center [485, 337] width 104 height 12
checkbox input "false"
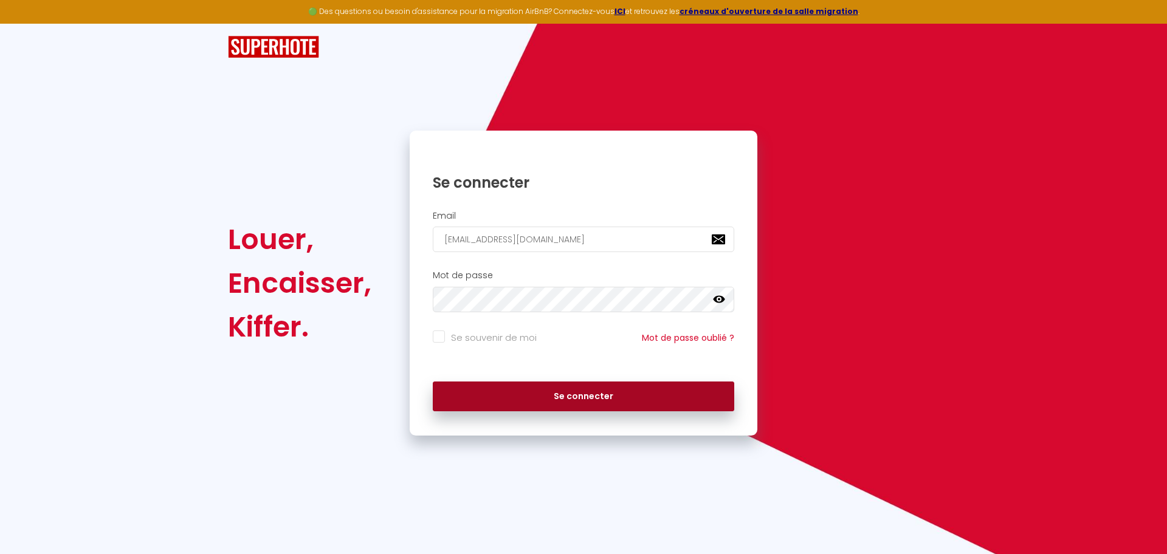
click at [562, 406] on button "Se connecter" at bounding box center [583, 397] width 301 height 30
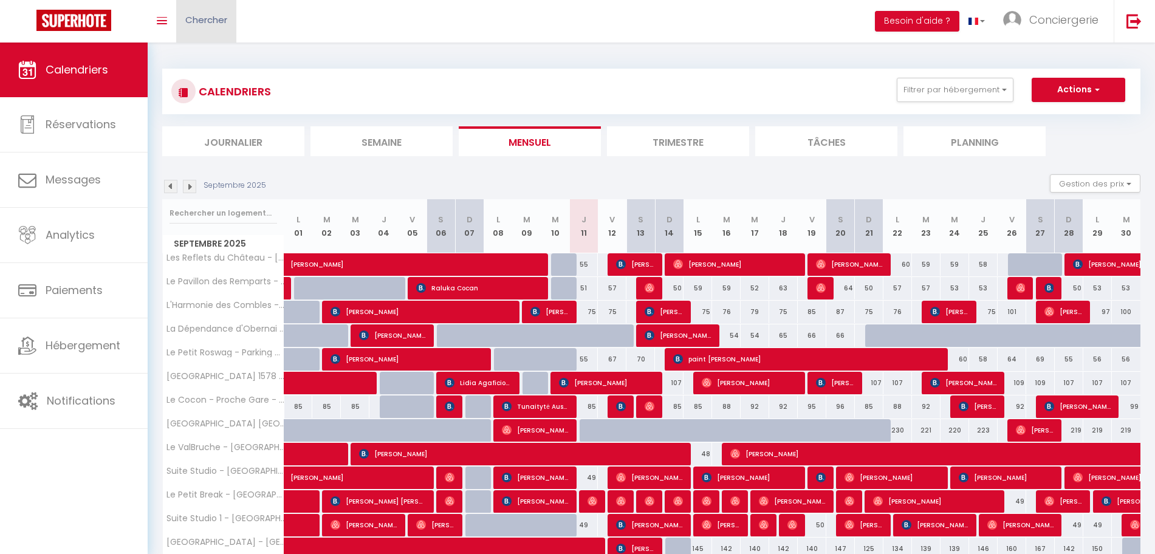
click at [201, 27] on link "Chercher" at bounding box center [206, 21] width 60 height 43
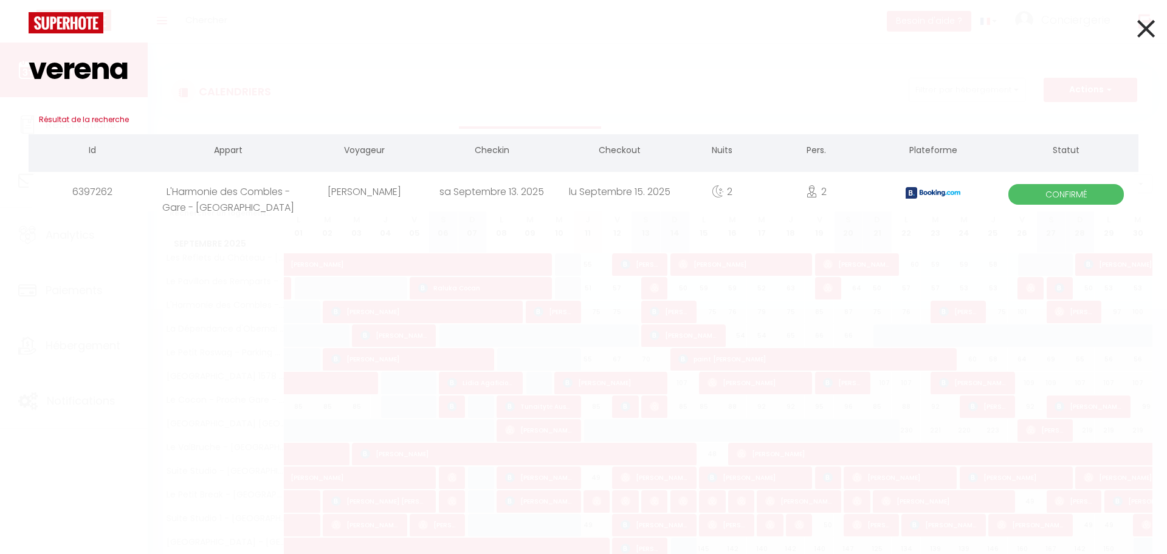
type input "verena"
click at [436, 197] on div "sa Septembre 13. 2025" at bounding box center [492, 191] width 128 height 39
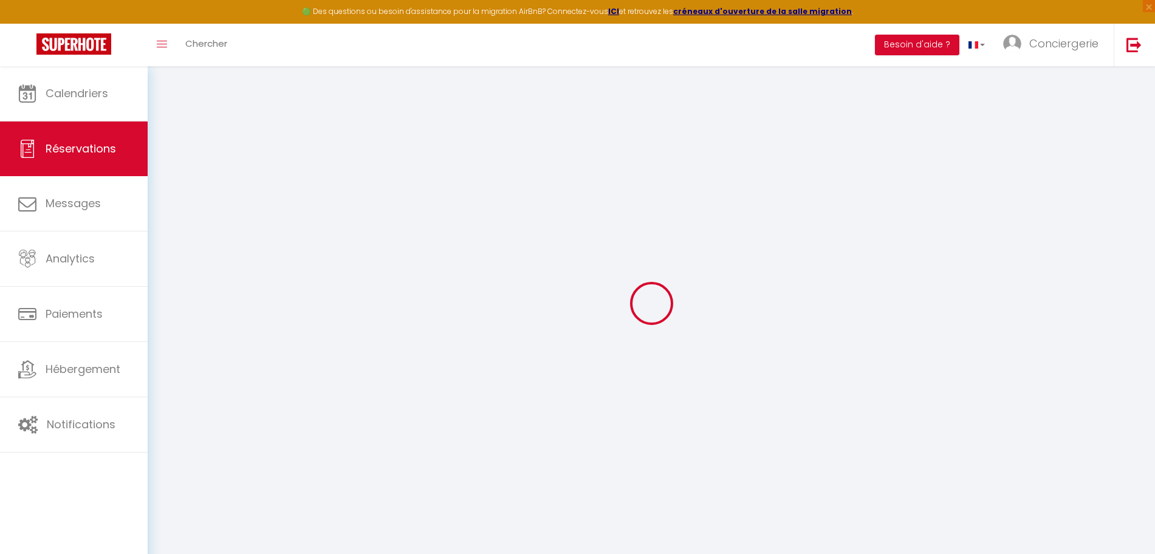
type input "Verena"
type input "Kreth"
type input "[EMAIL_ADDRESS][DOMAIN_NAME]"
type input "[PHONE_NUMBER]"
type input "."
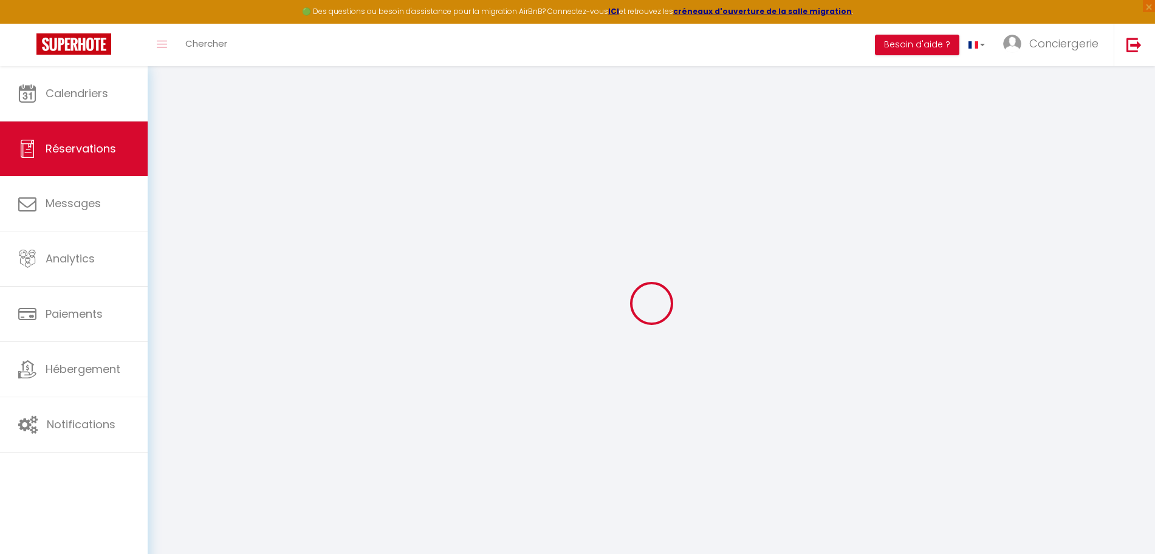
select select "DE"
type input "46.12"
type input "3.95"
select select "57910"
select select "1"
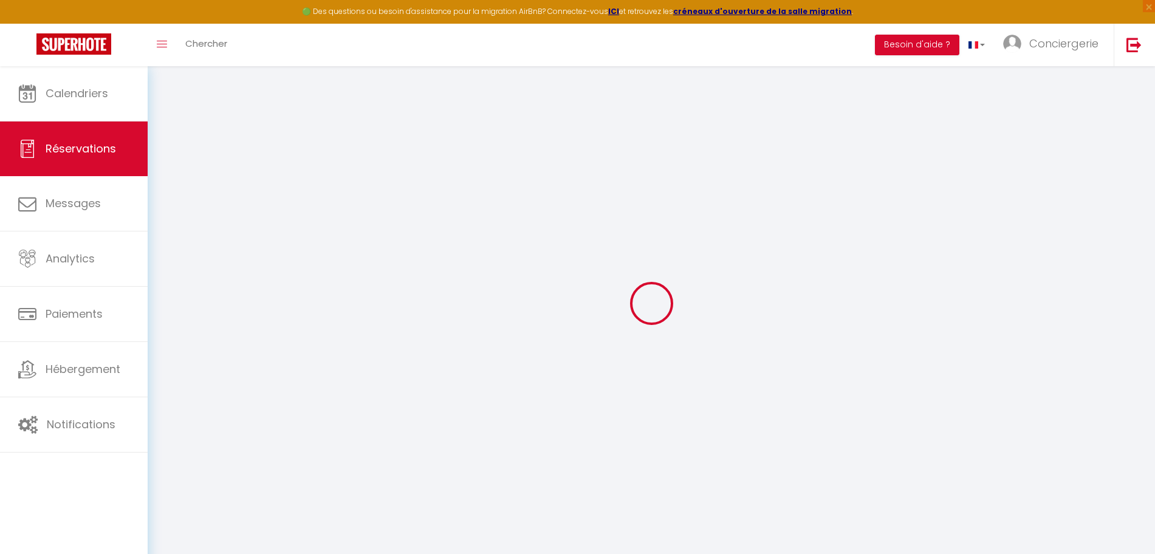
select select
type input "2"
select select "12"
select select
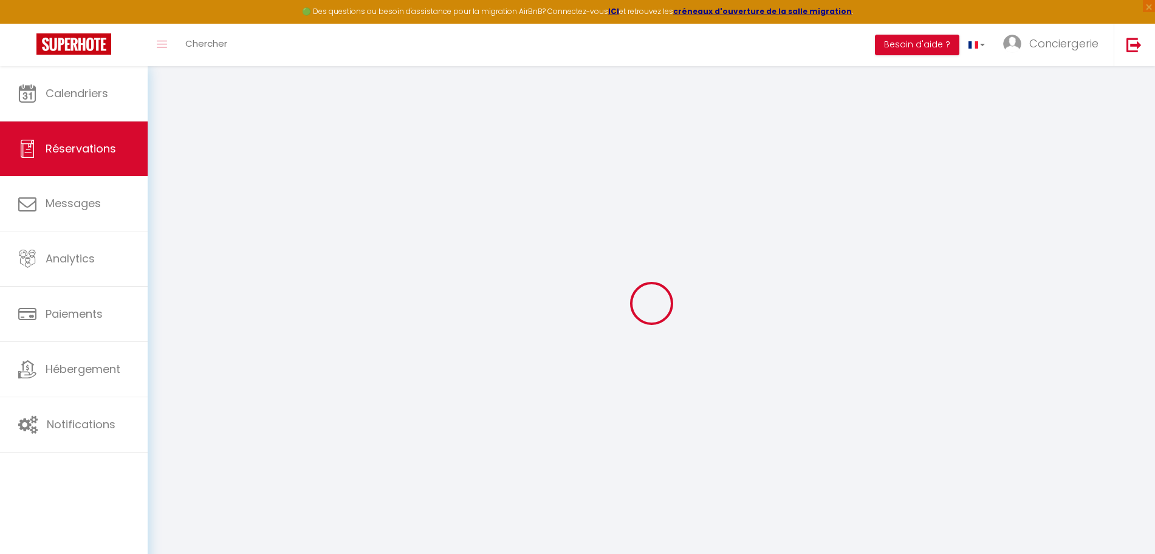
type input "222.3"
checkbox input "false"
type input "0"
select select "2"
type input "50"
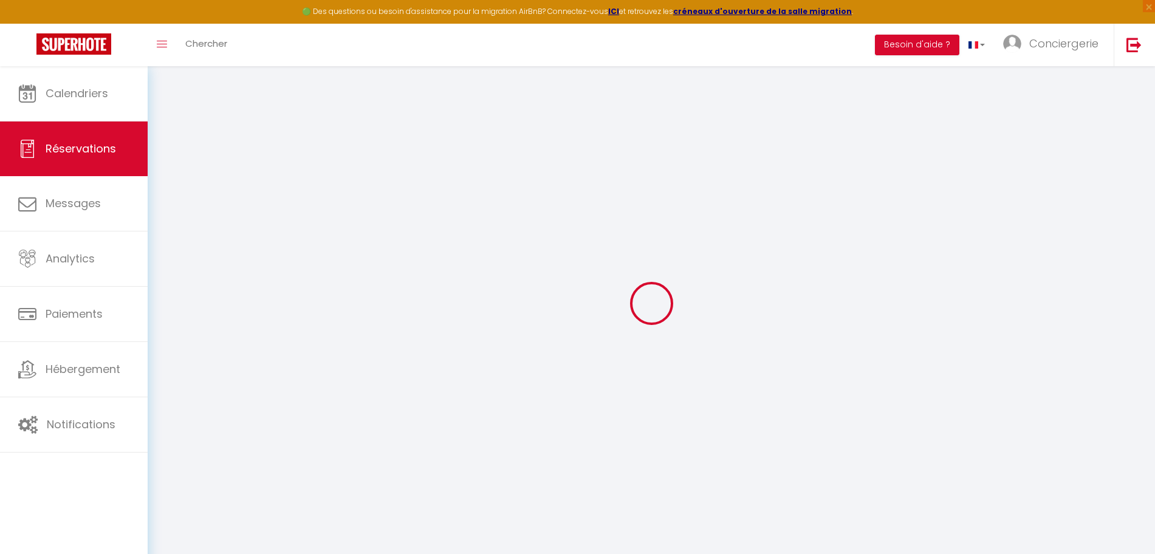
type input "0"
select select
select select "14"
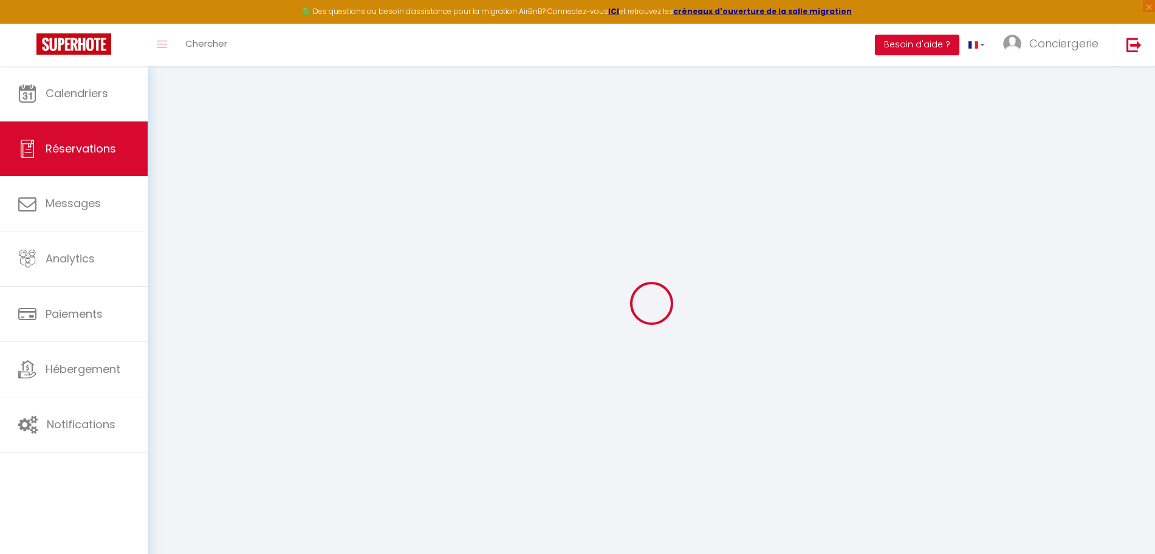
checkbox input "false"
select select
checkbox input "false"
select select
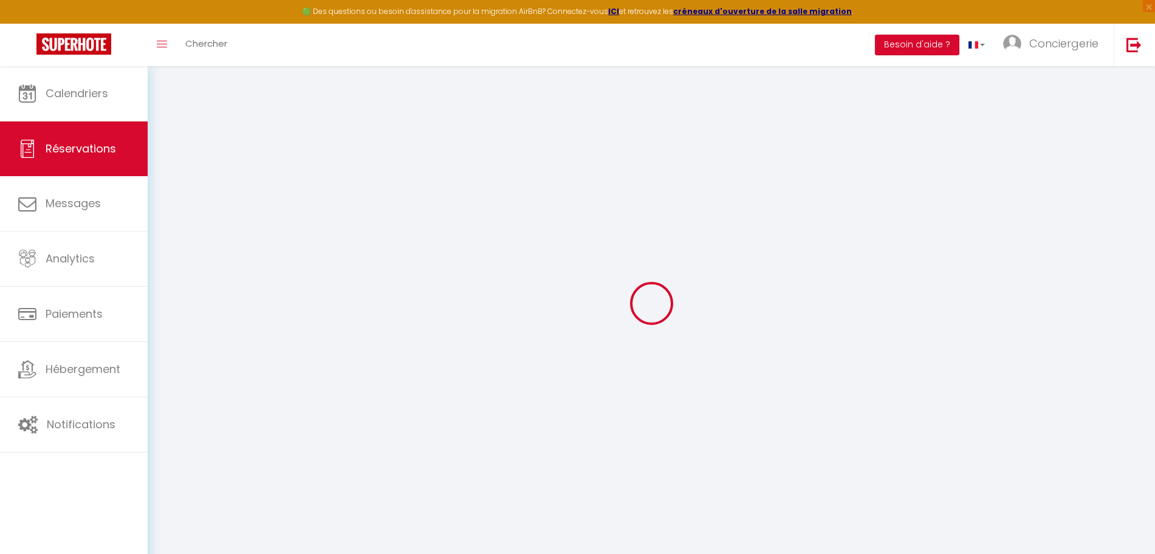
select select
checkbox input "false"
select select
checkbox input "false"
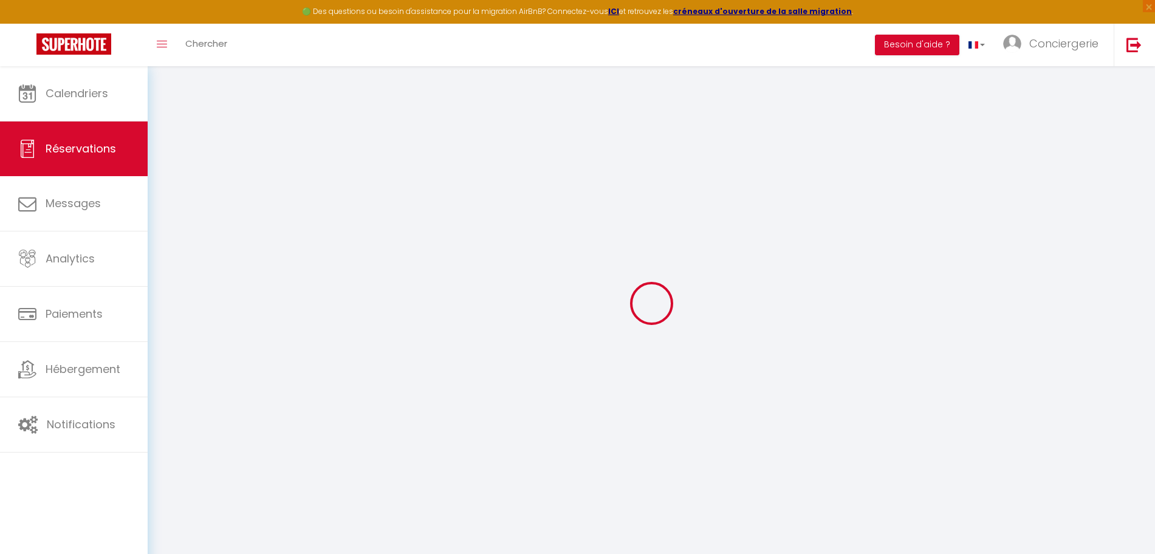
type textarea "** THIS RESERVATION HAS BEEN PRE-PAID ** BOOKING NOTE : Payment charge is EUR 3…"
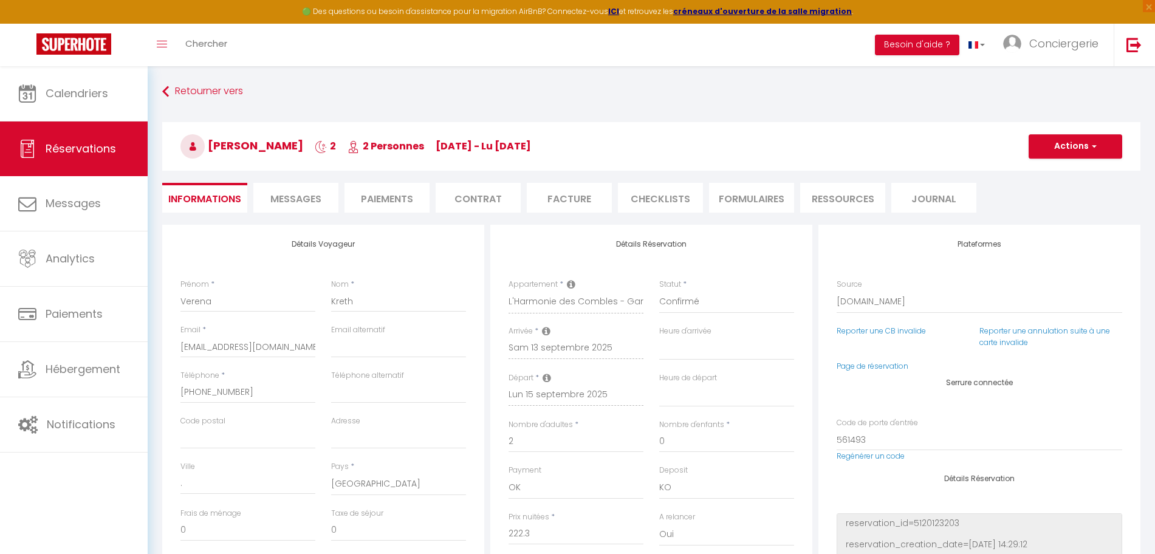
type input "49"
type input "11.12"
select select
checkbox input "false"
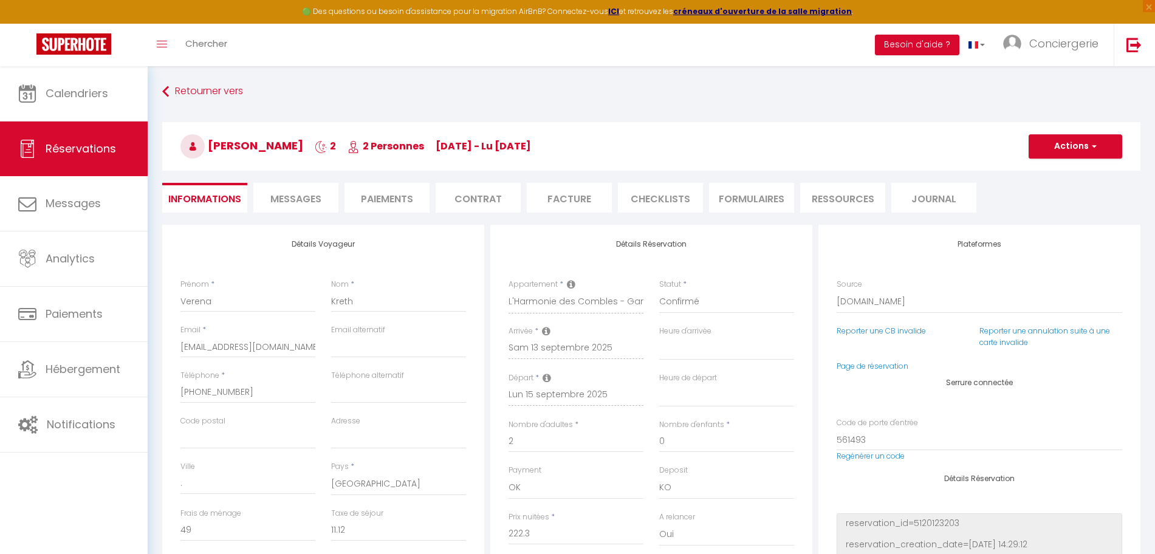
select select
click at [312, 204] on span "Messages" at bounding box center [295, 199] width 51 height 14
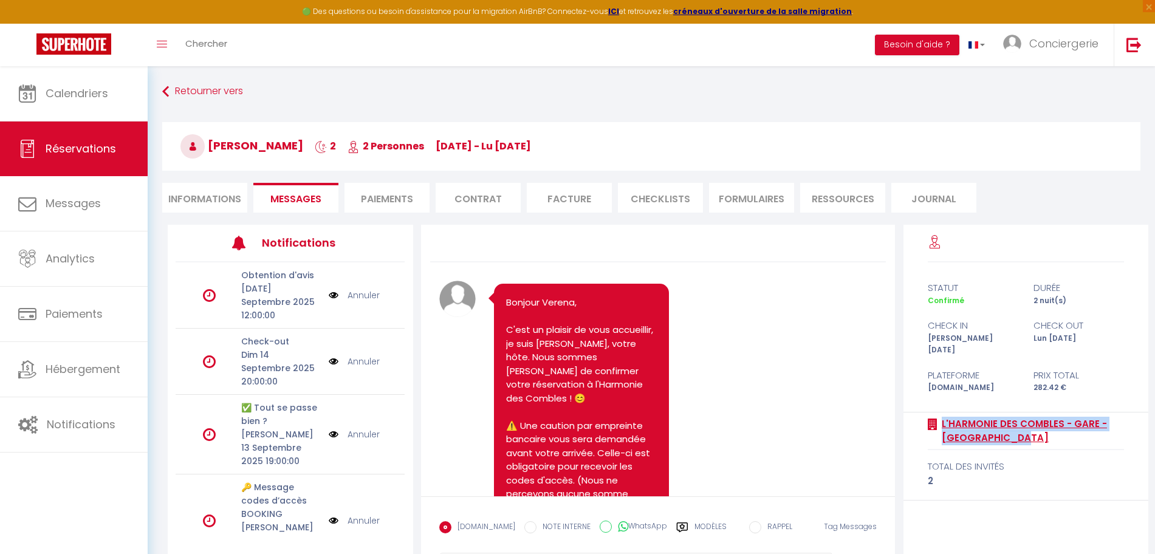
drag, startPoint x: 931, startPoint y: 414, endPoint x: 1031, endPoint y: 428, distance: 100.6
click at [1031, 428] on div "L'Harmonie des Combles - Gare - Petite France total des invités 2" at bounding box center [1026, 457] width 245 height 88
copy div "L'Harmonie des Combles - Gare - [GEOGRAPHIC_DATA]"
